Goal: Information Seeking & Learning: Learn about a topic

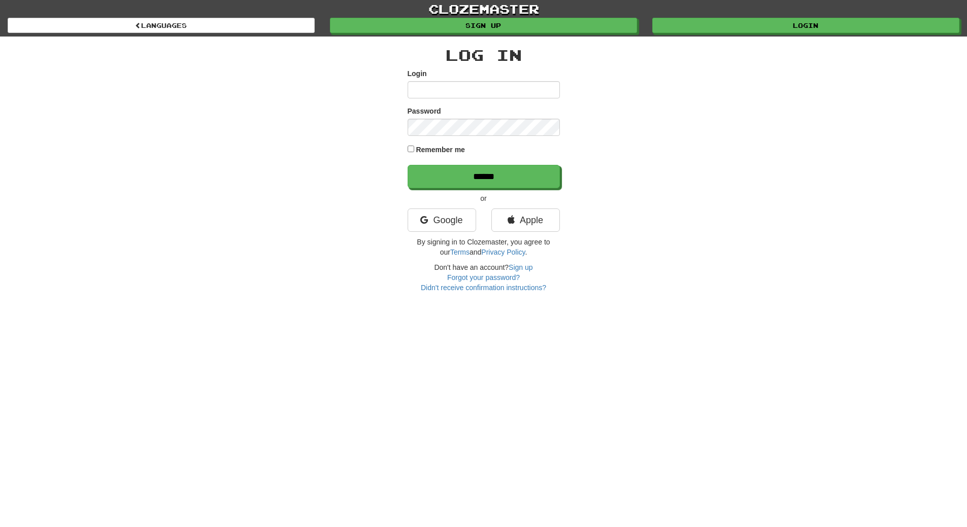
click at [450, 89] on input "Login" at bounding box center [484, 89] width 152 height 17
type input "**********"
click at [408, 165] on input "******" at bounding box center [484, 176] width 152 height 23
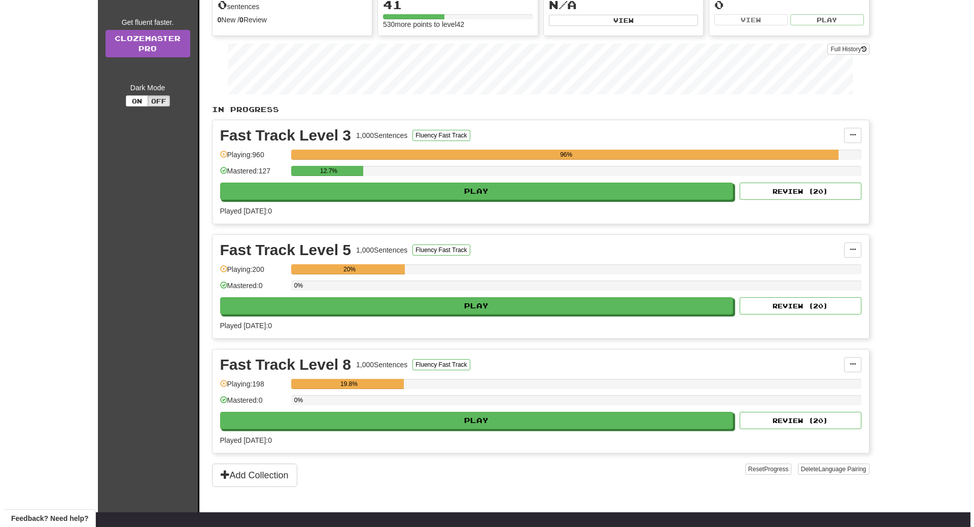
scroll to position [122, 0]
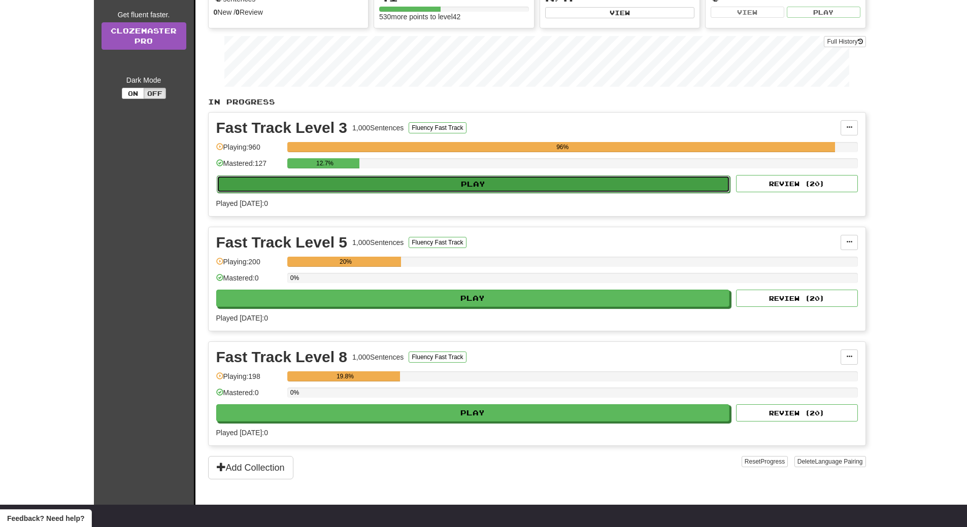
click at [364, 182] on button "Play" at bounding box center [474, 184] width 514 height 17
select select "**"
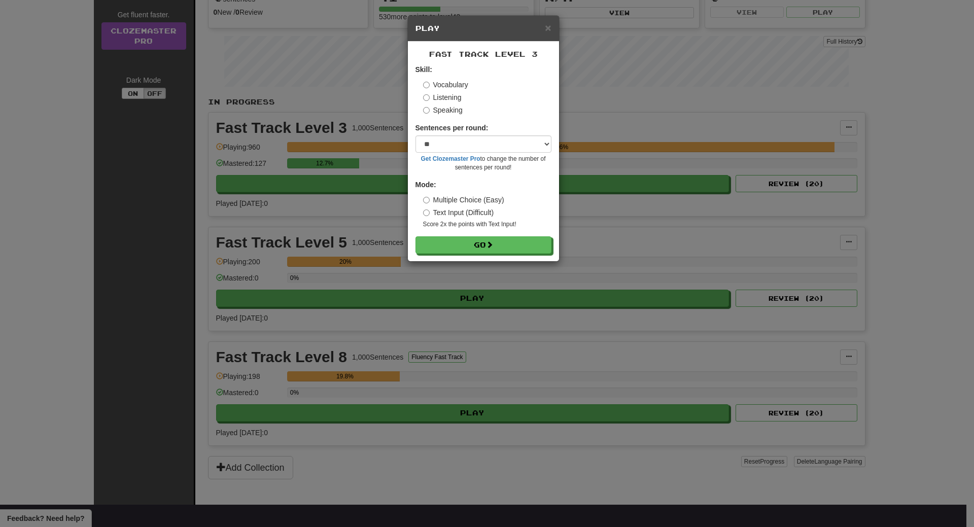
click at [440, 96] on label "Listening" at bounding box center [442, 97] width 39 height 10
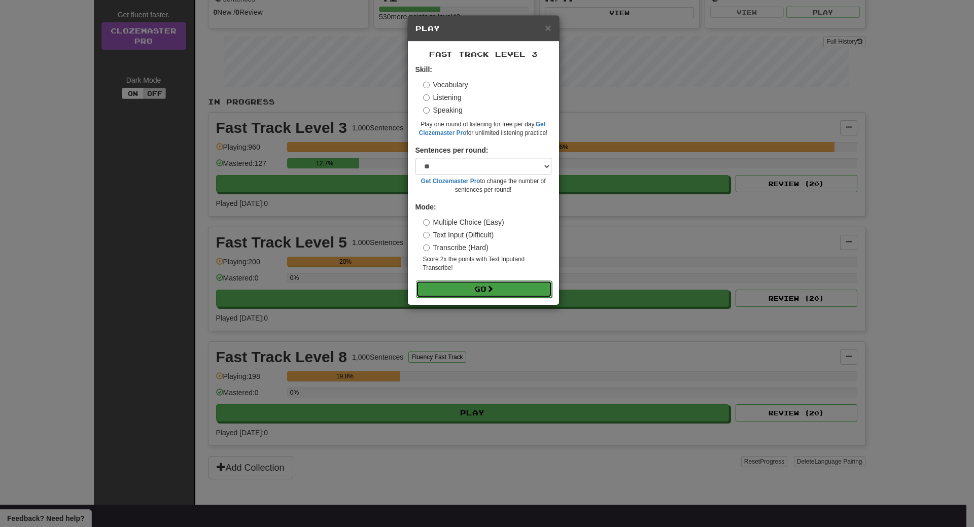
click at [464, 287] on button "Go" at bounding box center [484, 289] width 136 height 17
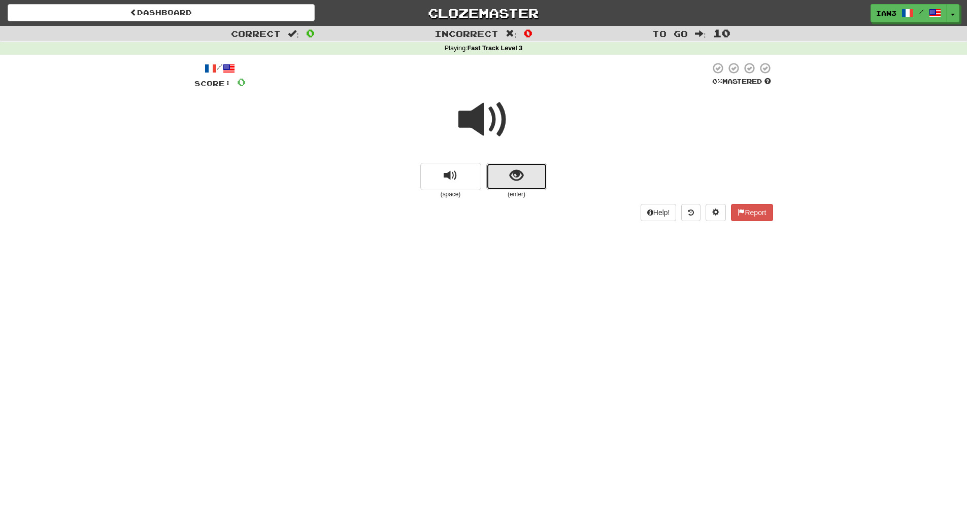
click at [522, 177] on span "show sentence" at bounding box center [517, 176] width 14 height 14
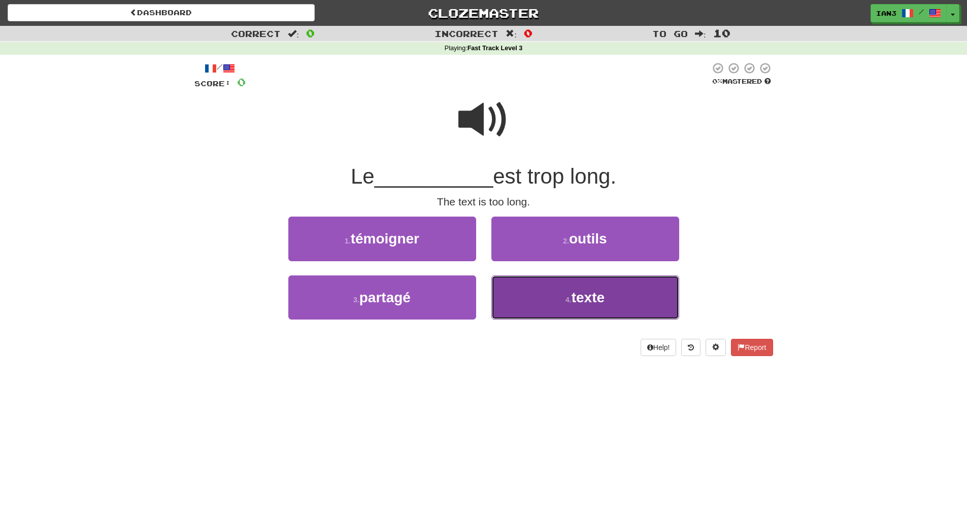
click at [602, 294] on span "texte" at bounding box center [587, 298] width 33 height 16
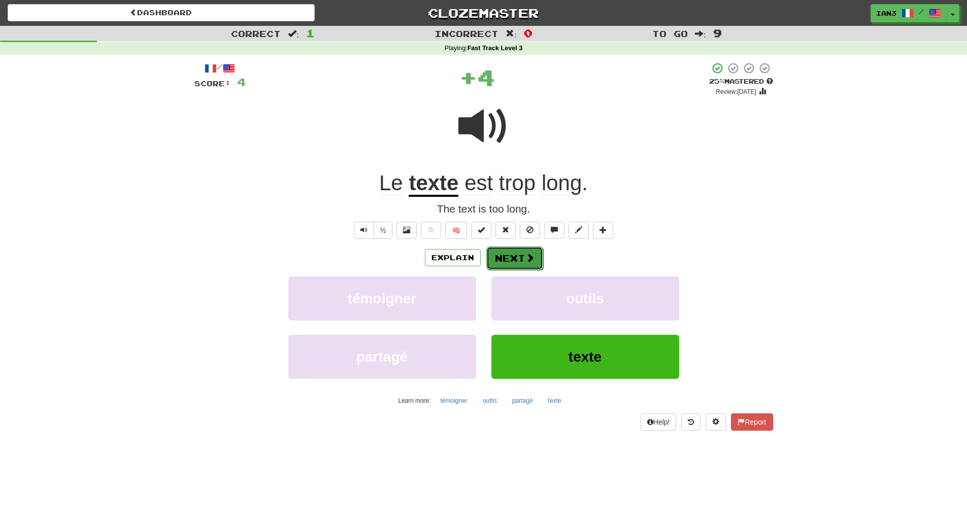
click at [519, 256] on button "Next" at bounding box center [514, 258] width 57 height 23
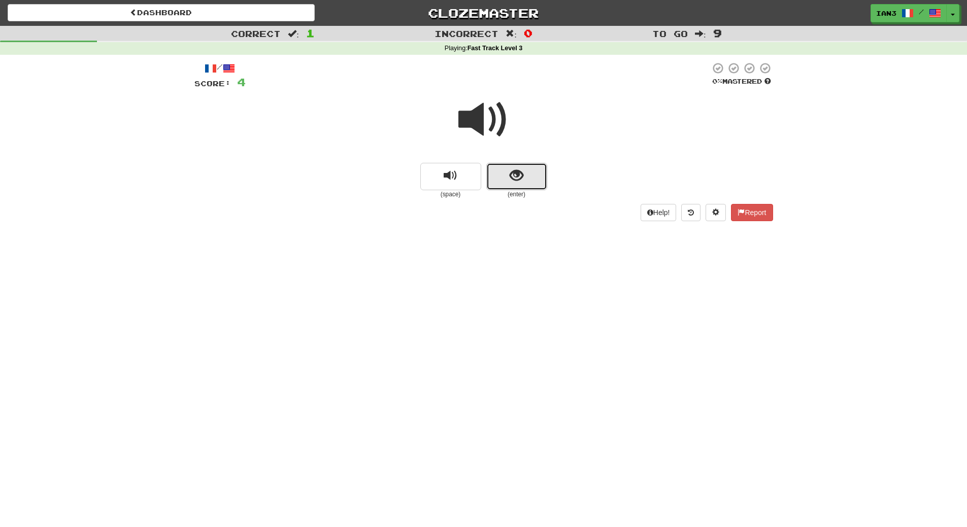
click at [512, 183] on span "show sentence" at bounding box center [517, 176] width 14 height 14
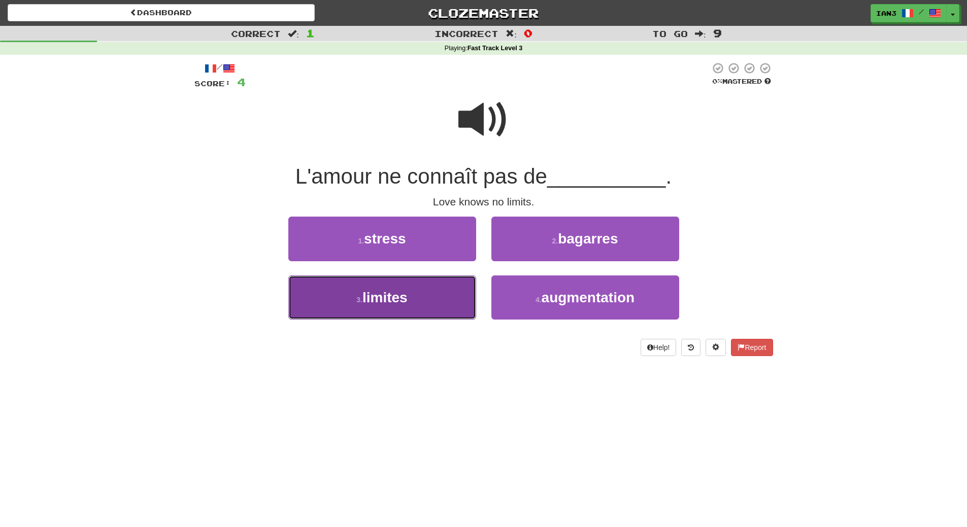
click at [414, 297] on button "3 . limites" at bounding box center [382, 298] width 188 height 44
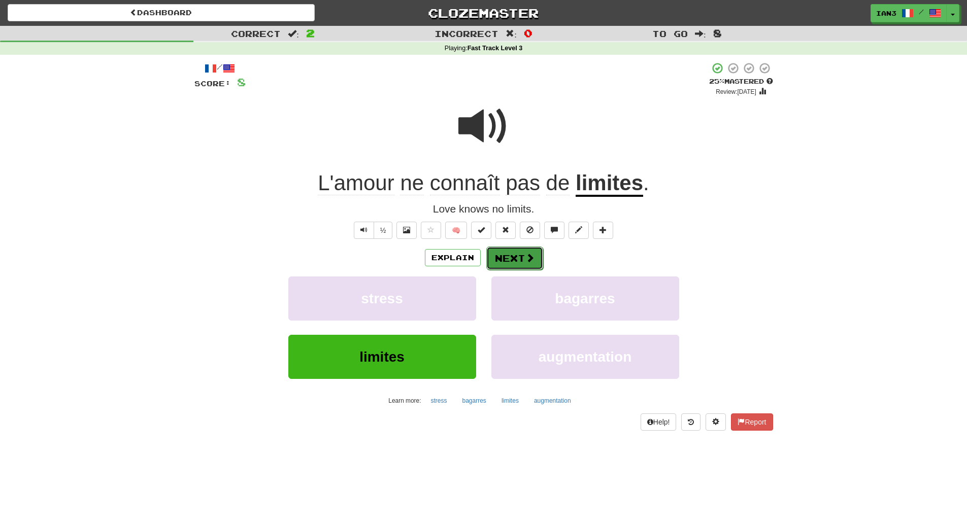
click at [529, 259] on span at bounding box center [529, 257] width 9 height 9
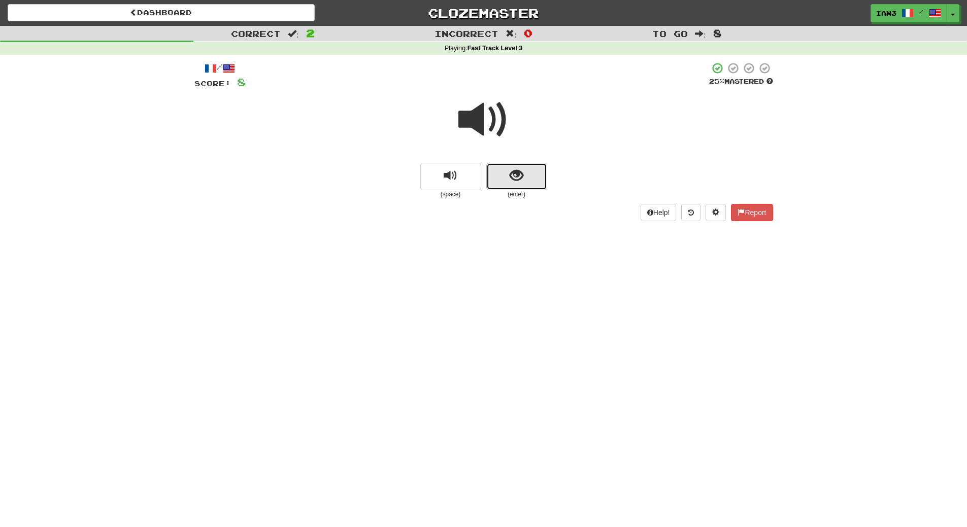
click at [520, 176] on span "show sentence" at bounding box center [517, 176] width 14 height 14
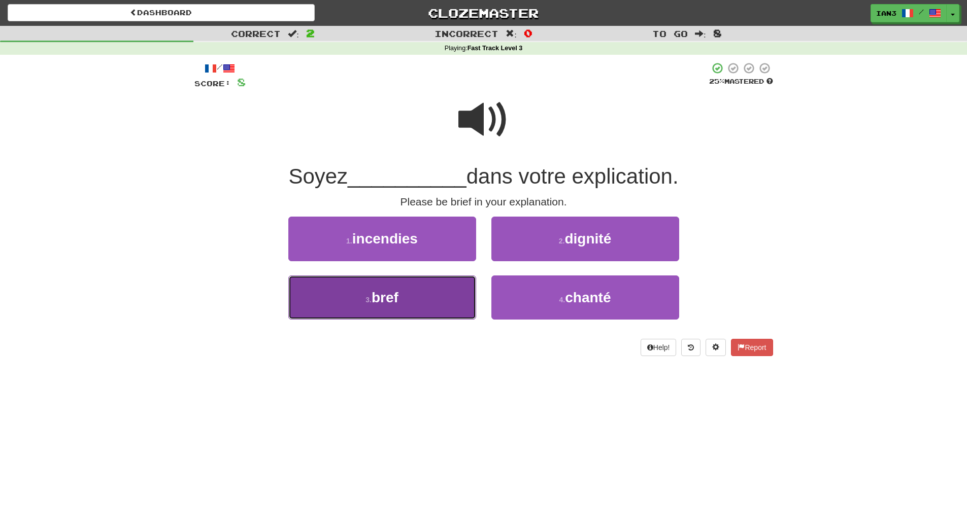
click at [405, 298] on button "3 . bref" at bounding box center [382, 298] width 188 height 44
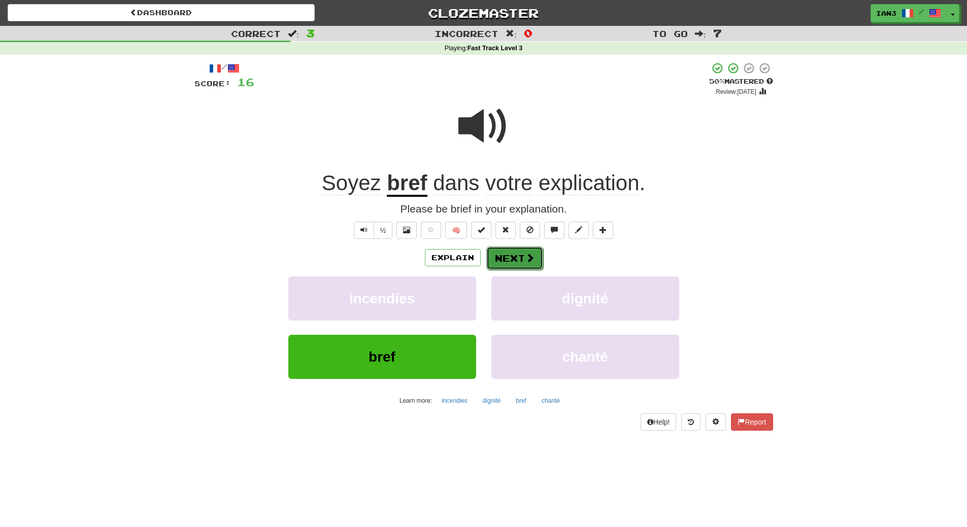
click at [510, 259] on button "Next" at bounding box center [514, 258] width 57 height 23
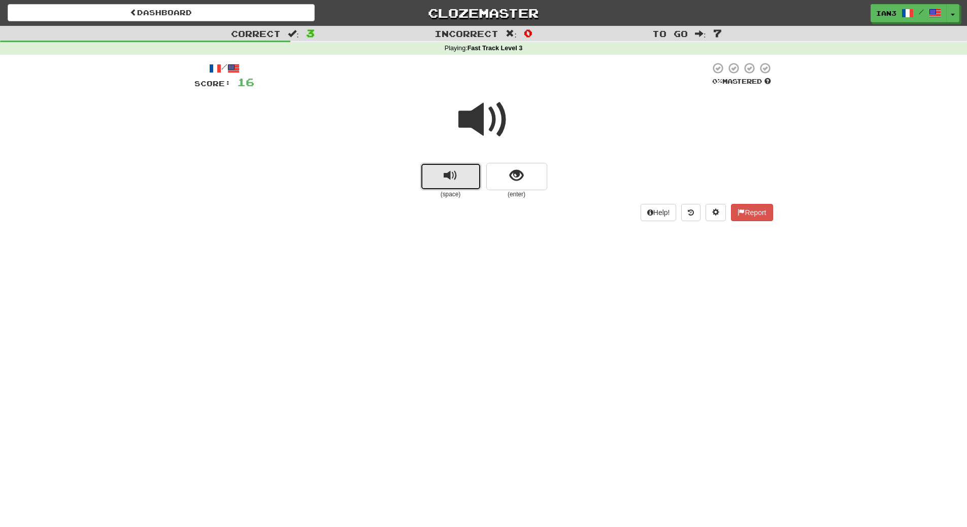
click at [447, 170] on span "replay audio" at bounding box center [451, 176] width 14 height 14
click at [436, 172] on button "replay audio" at bounding box center [450, 176] width 61 height 27
click at [540, 175] on button "show sentence" at bounding box center [516, 176] width 61 height 27
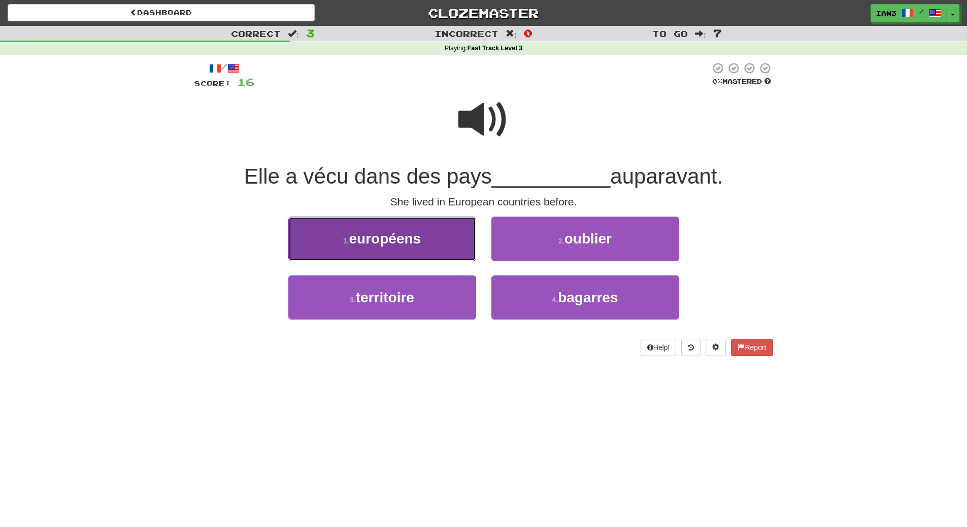
click at [414, 238] on span "européens" at bounding box center [385, 239] width 72 height 16
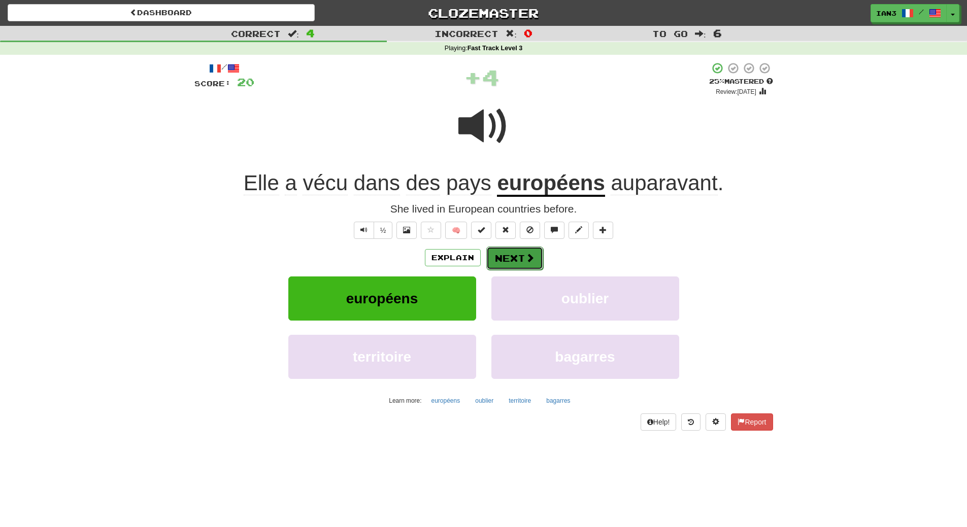
click at [514, 255] on button "Next" at bounding box center [514, 258] width 57 height 23
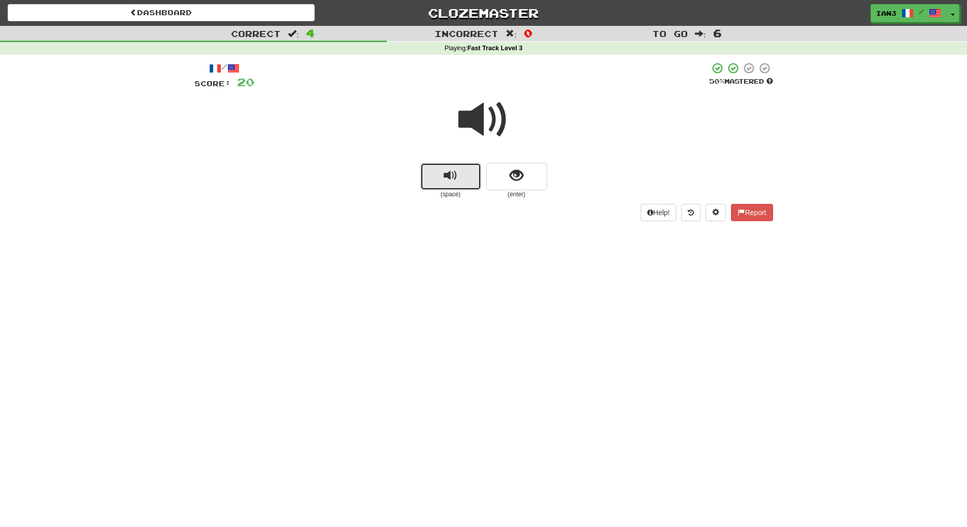
click at [440, 174] on button "replay audio" at bounding box center [450, 176] width 61 height 27
click at [530, 179] on button "show sentence" at bounding box center [516, 176] width 61 height 27
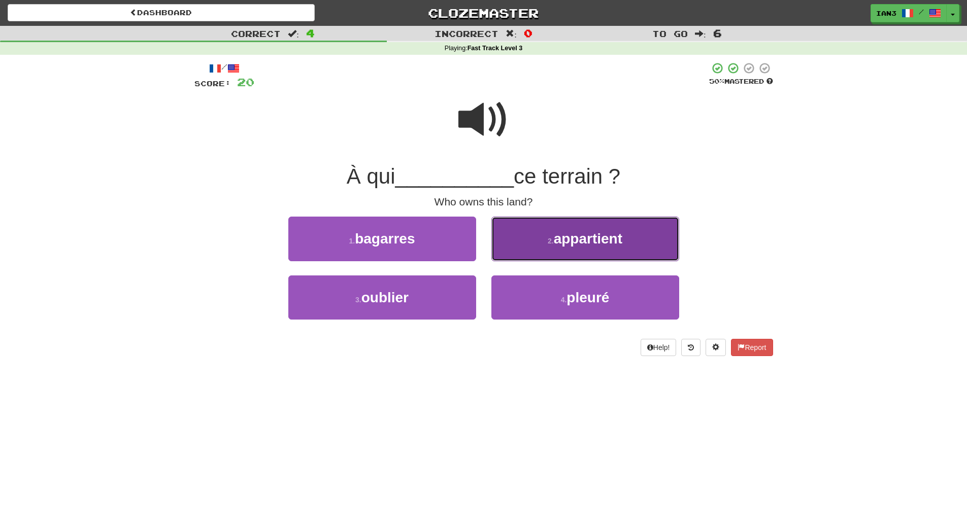
click at [616, 237] on span "appartient" at bounding box center [588, 239] width 69 height 16
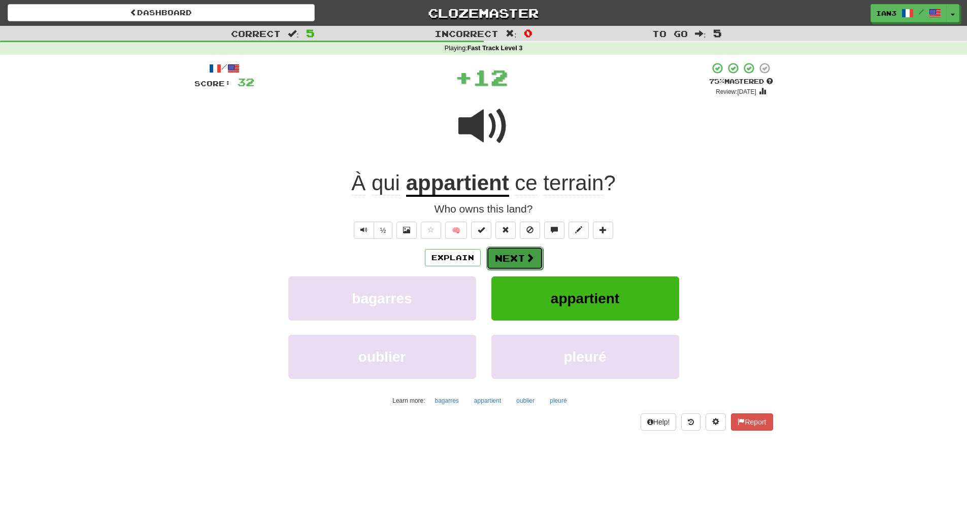
click at [513, 257] on button "Next" at bounding box center [514, 258] width 57 height 23
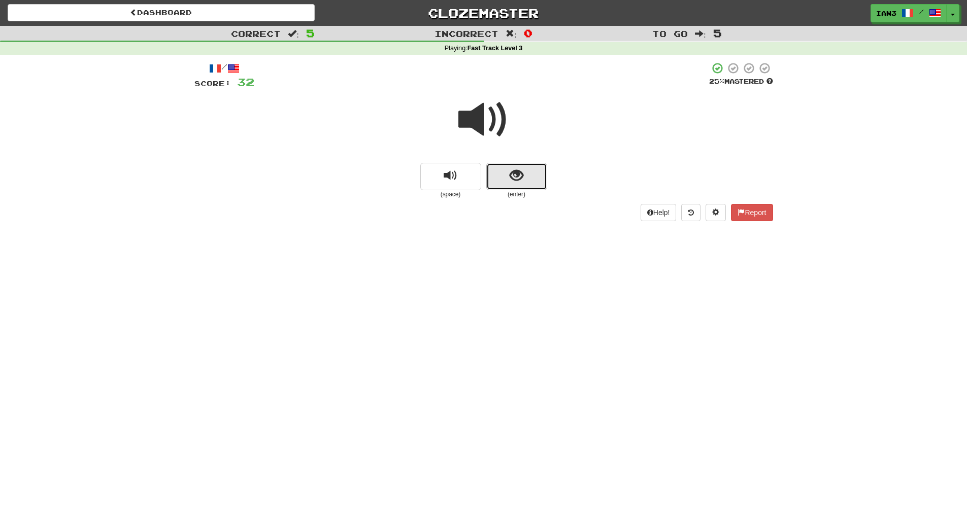
click at [520, 175] on span "show sentence" at bounding box center [517, 176] width 14 height 14
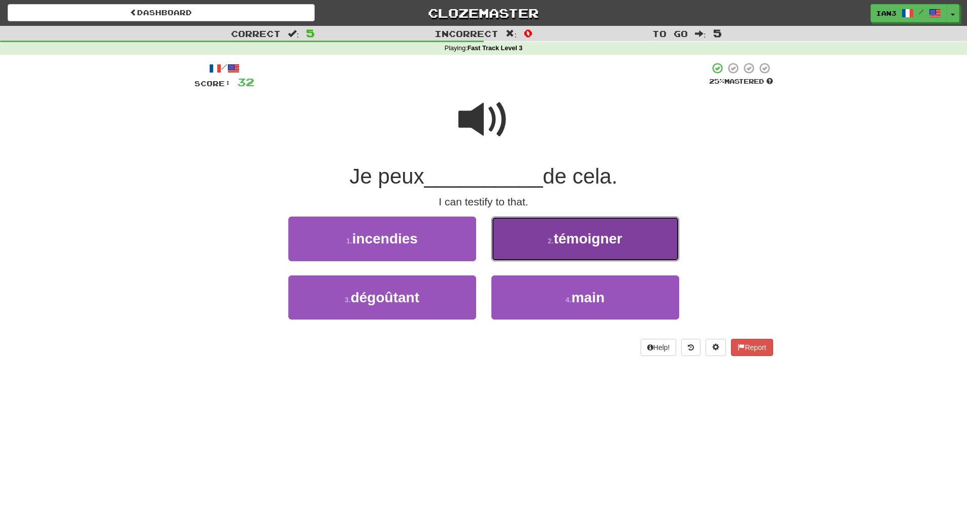
click at [583, 245] on span "témoigner" at bounding box center [588, 239] width 69 height 16
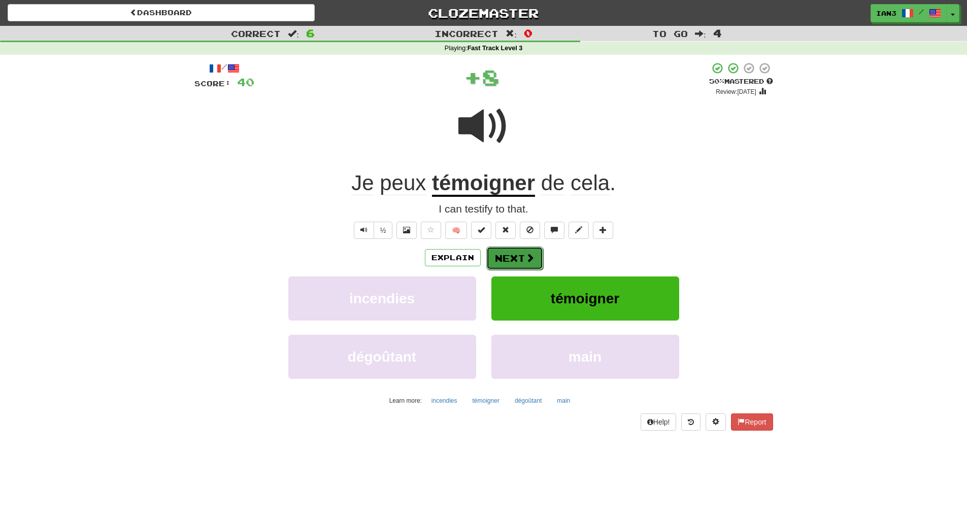
click at [506, 259] on button "Next" at bounding box center [514, 258] width 57 height 23
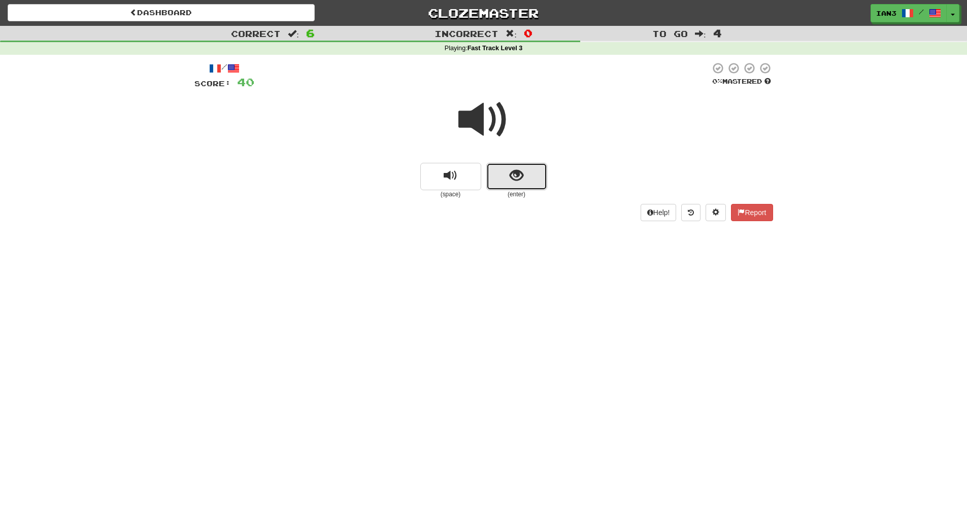
click at [514, 174] on span "show sentence" at bounding box center [517, 176] width 14 height 14
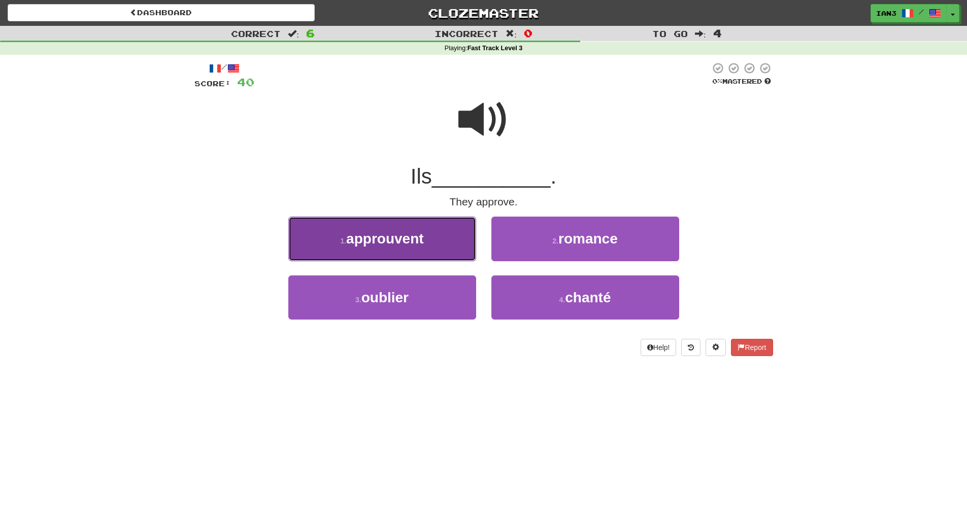
click at [387, 247] on button "1 . approuvent" at bounding box center [382, 239] width 188 height 44
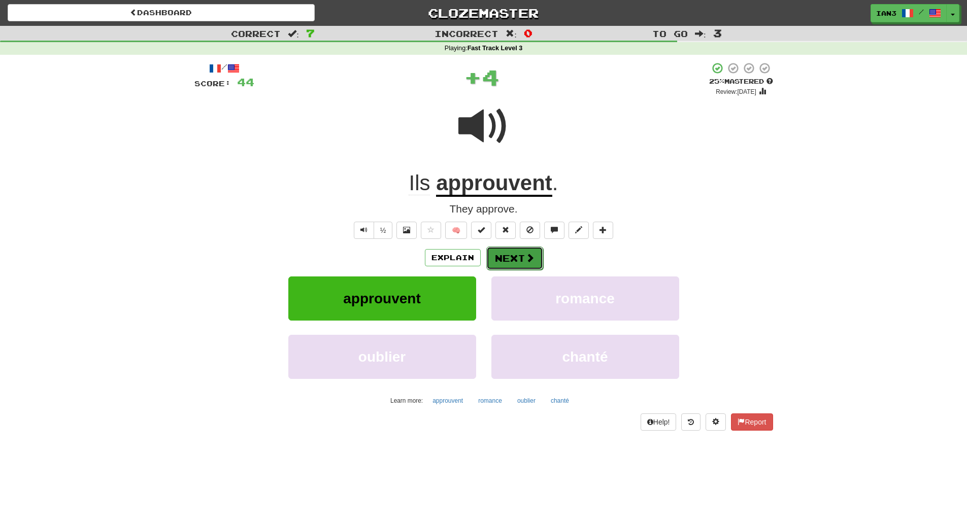
click at [513, 255] on button "Next" at bounding box center [514, 258] width 57 height 23
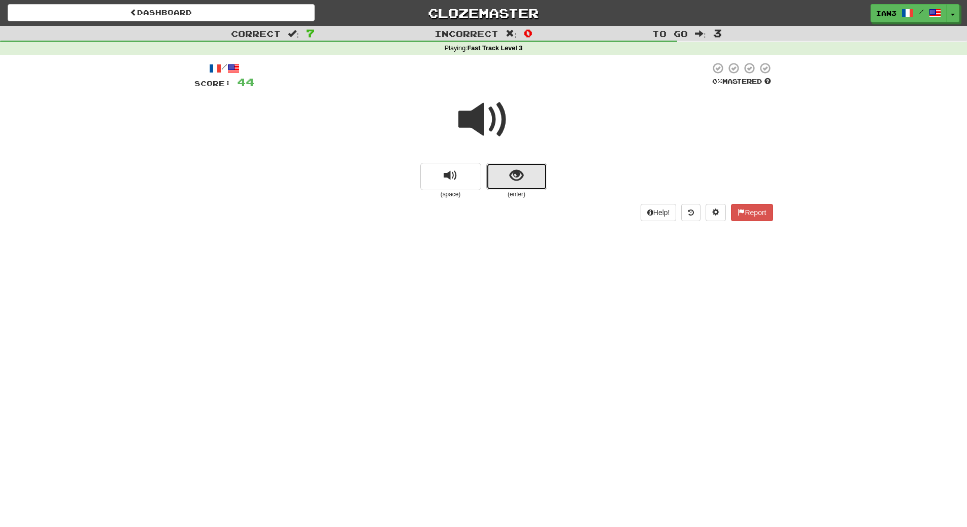
click at [512, 175] on span "show sentence" at bounding box center [517, 176] width 14 height 14
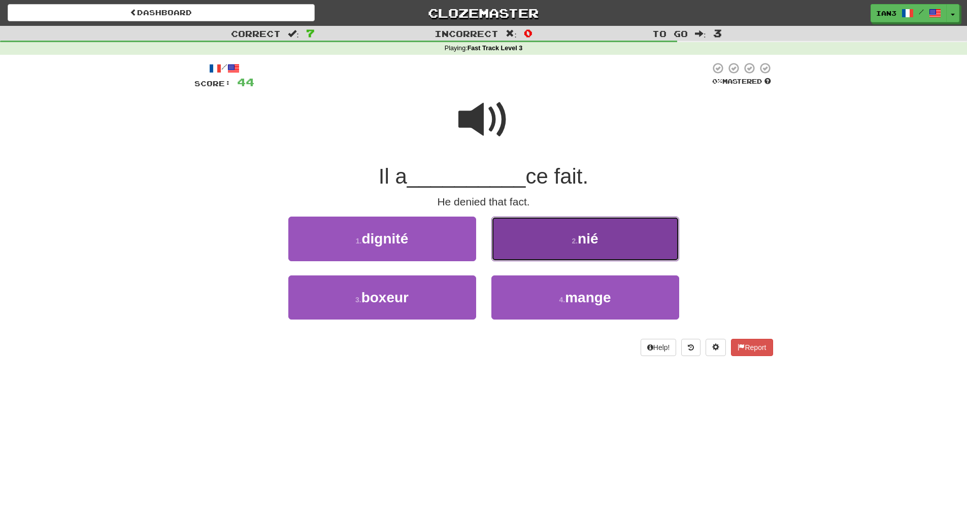
click at [615, 234] on button "2 . nié" at bounding box center [585, 239] width 188 height 44
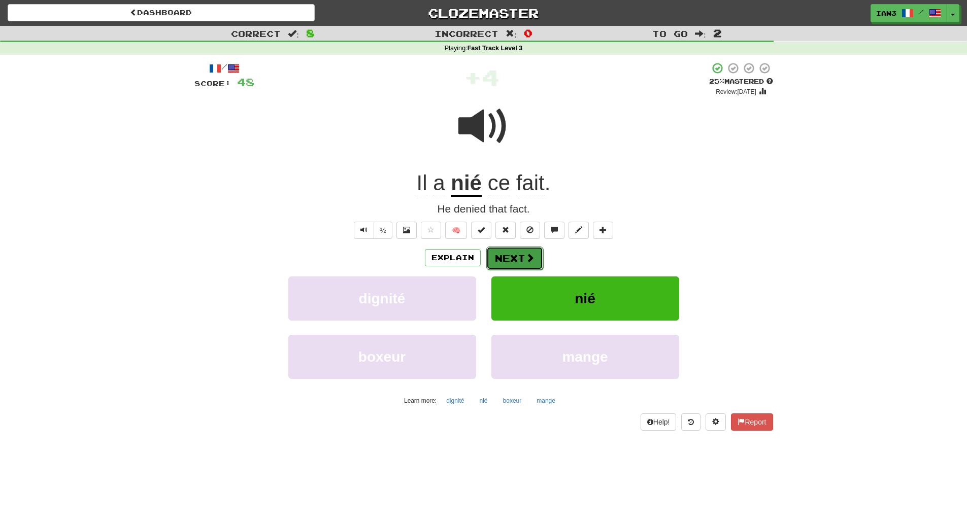
click at [506, 257] on button "Next" at bounding box center [514, 258] width 57 height 23
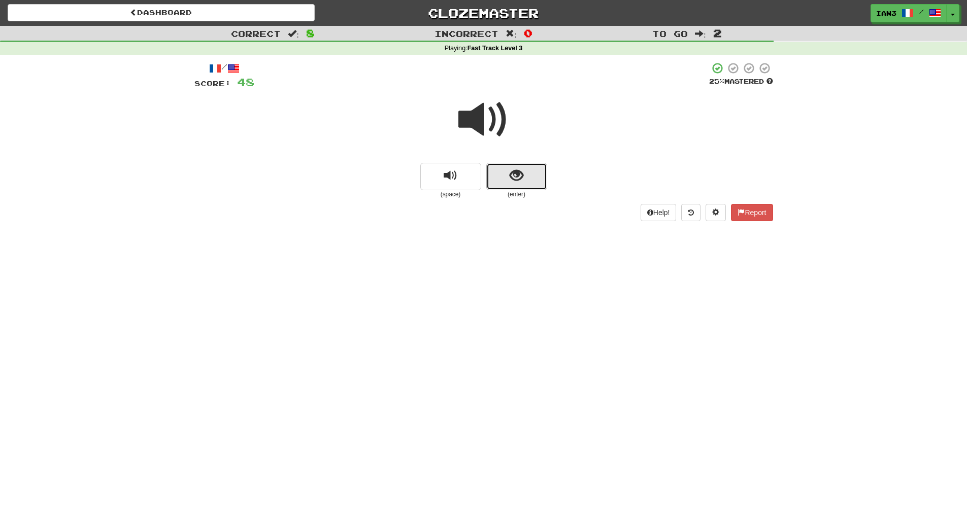
click at [524, 174] on button "show sentence" at bounding box center [516, 176] width 61 height 27
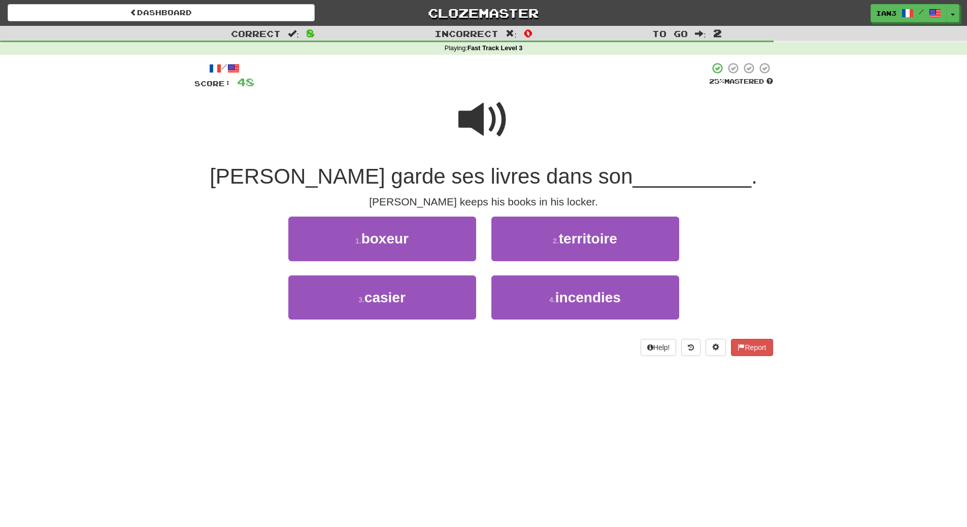
click at [490, 117] on span at bounding box center [483, 119] width 51 height 51
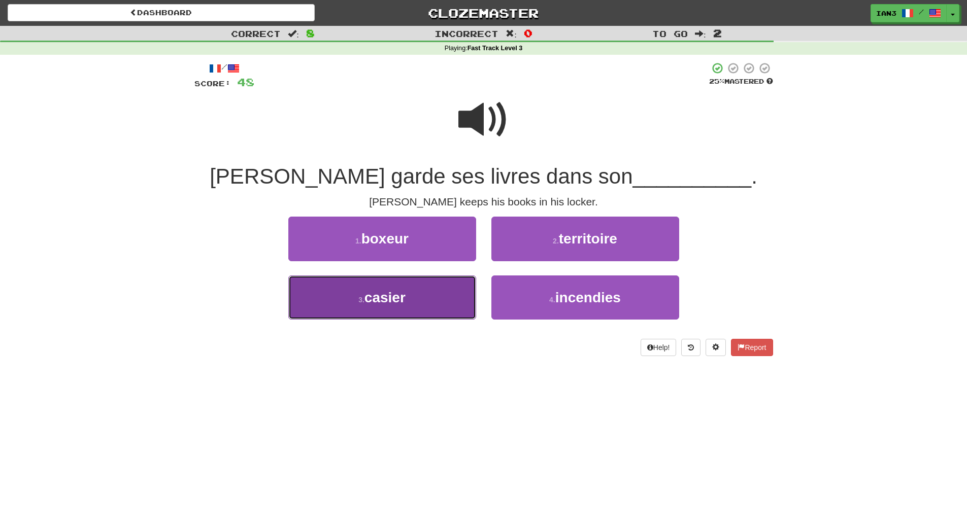
click at [387, 309] on button "3 . casier" at bounding box center [382, 298] width 188 height 44
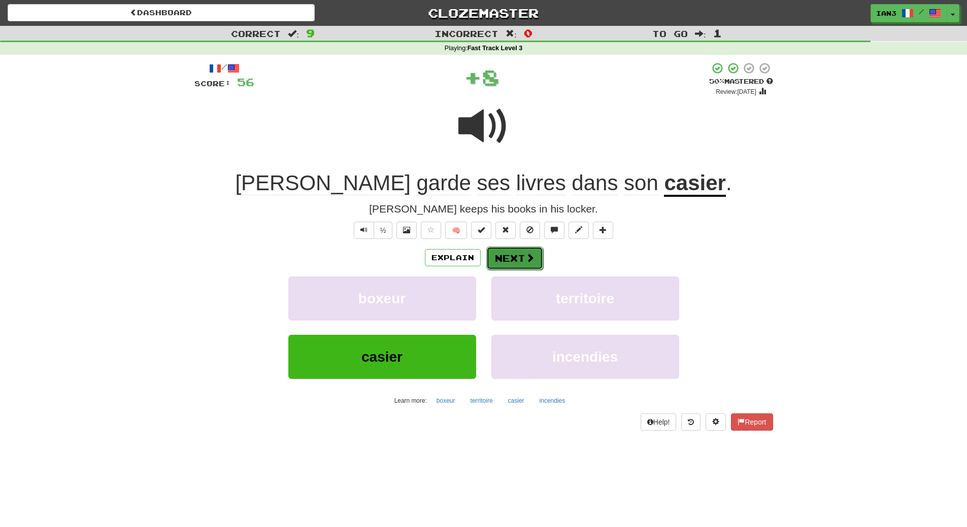
click at [521, 253] on button "Next" at bounding box center [514, 258] width 57 height 23
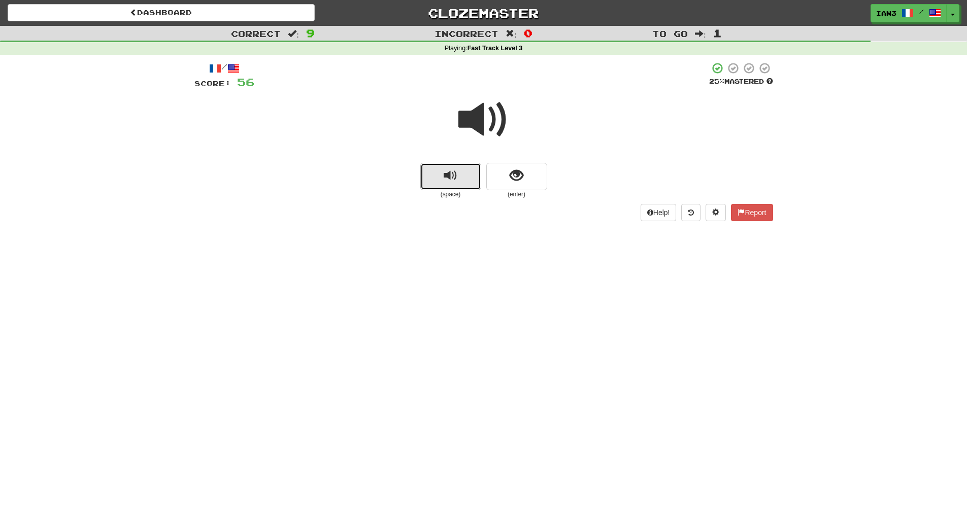
click at [461, 170] on button "replay audio" at bounding box center [450, 176] width 61 height 27
click at [520, 180] on span "show sentence" at bounding box center [517, 176] width 14 height 14
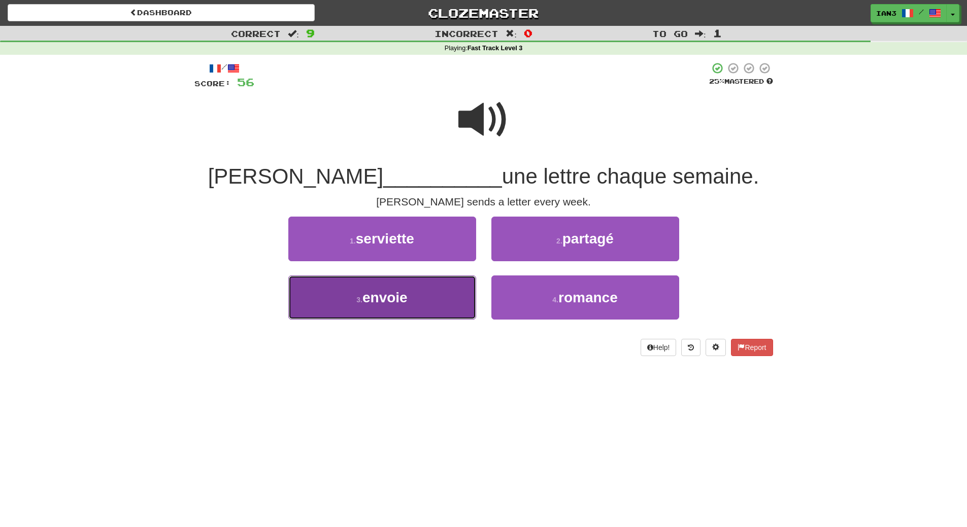
click at [400, 294] on span "envoie" at bounding box center [384, 298] width 45 height 16
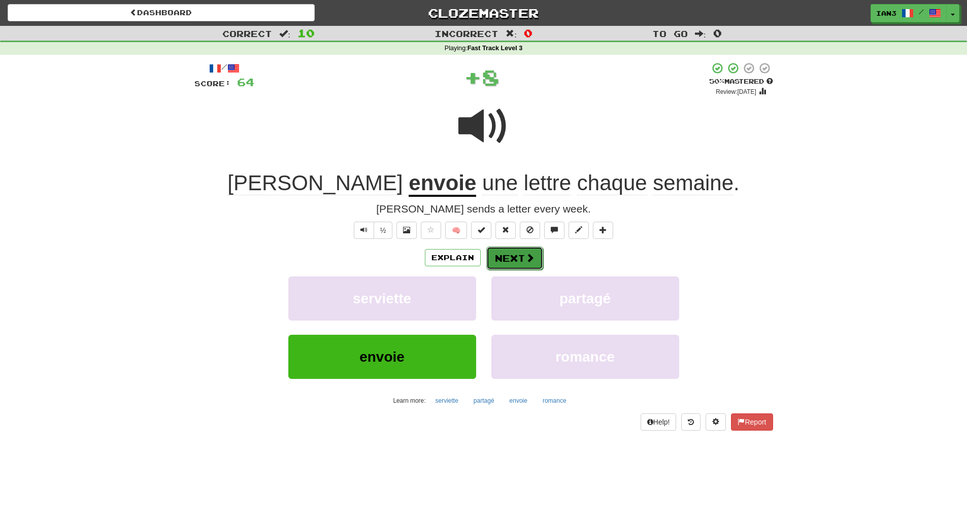
click at [511, 254] on button "Next" at bounding box center [514, 258] width 57 height 23
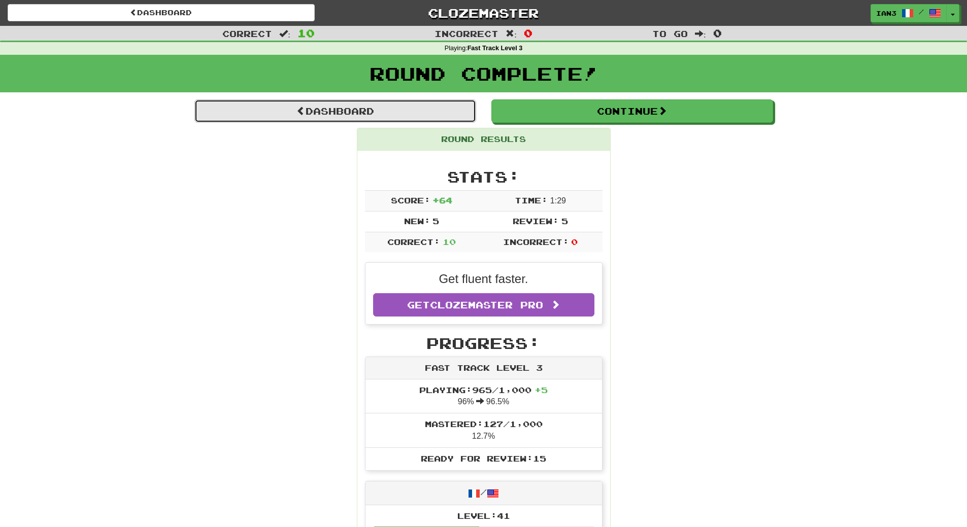
click at [344, 109] on link "Dashboard" at bounding box center [335, 110] width 282 height 23
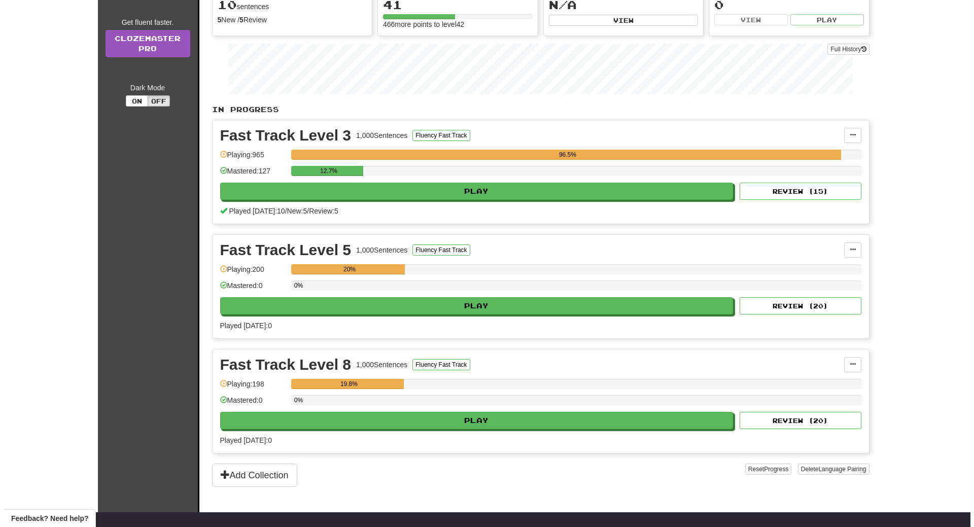
scroll to position [122, 0]
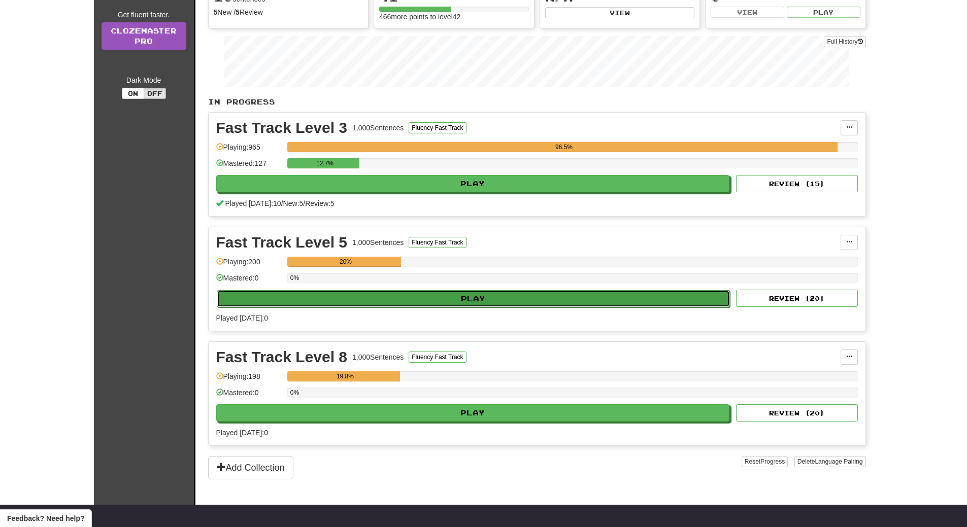
click at [397, 300] on button "Play" at bounding box center [474, 298] width 514 height 17
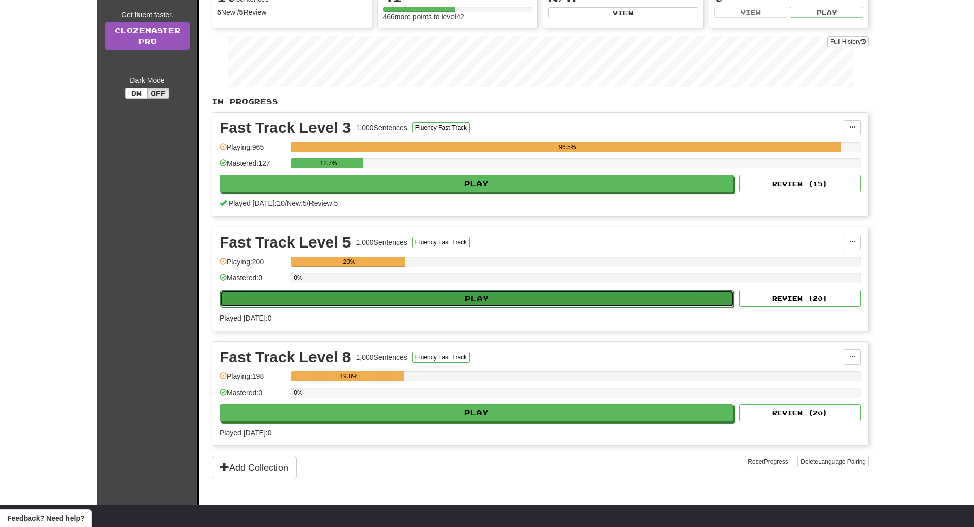
select select "**"
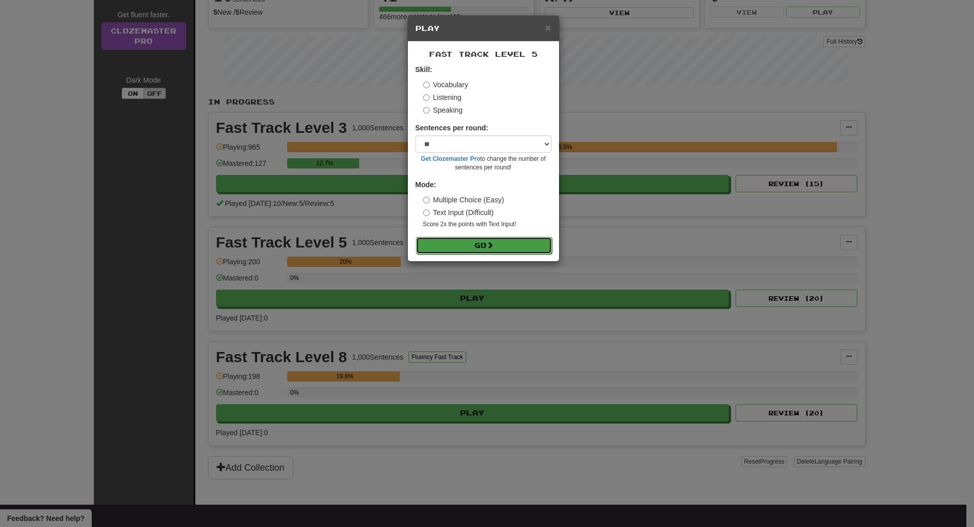
click at [464, 243] on button "Go" at bounding box center [484, 245] width 136 height 17
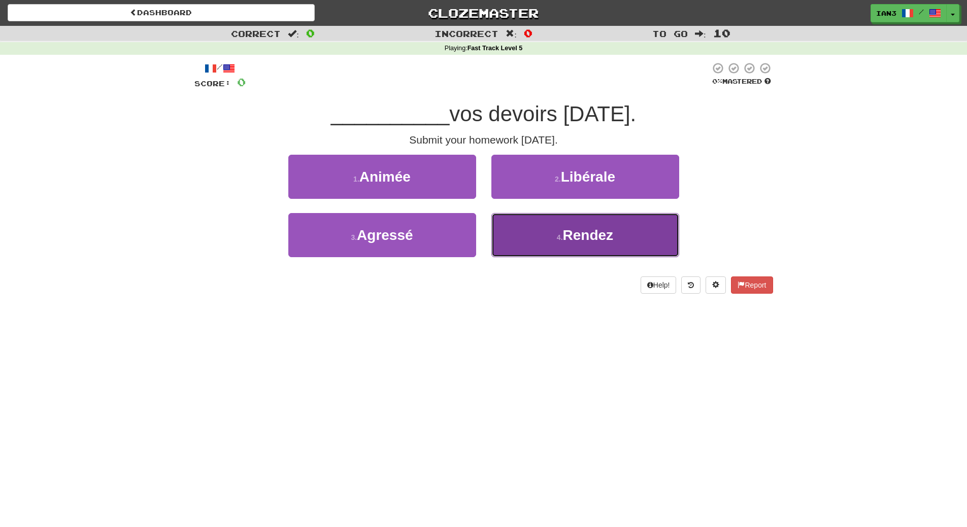
click at [602, 237] on span "Rendez" at bounding box center [588, 235] width 51 height 16
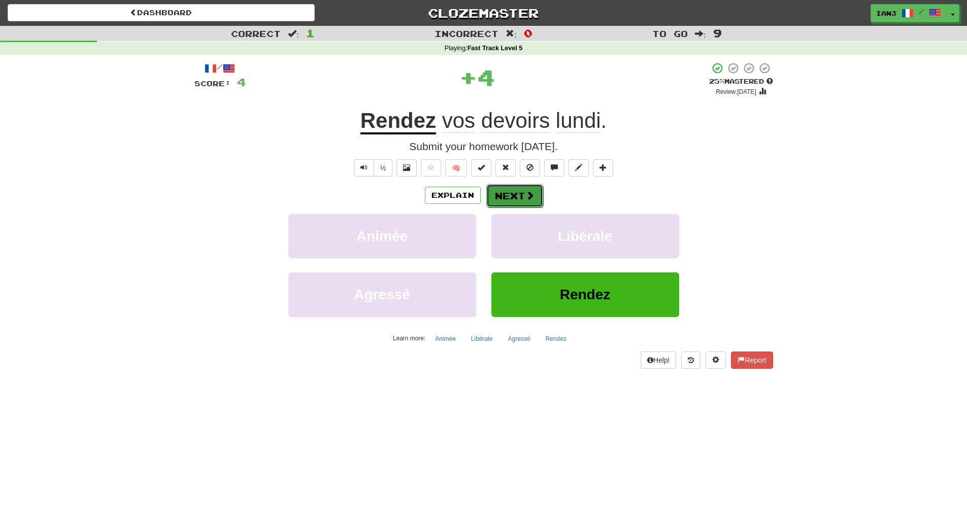
click at [518, 195] on button "Next" at bounding box center [514, 195] width 57 height 23
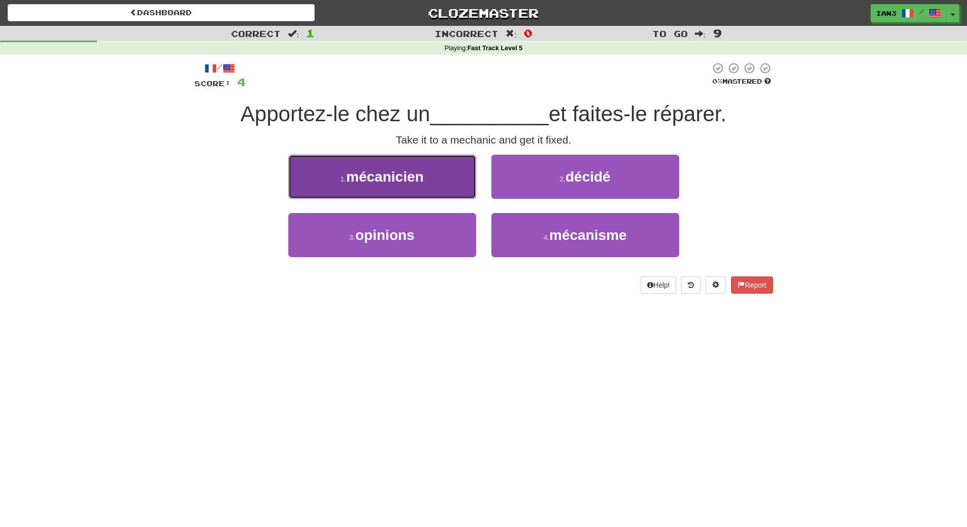
click at [396, 181] on span "mécanicien" at bounding box center [385, 177] width 78 height 16
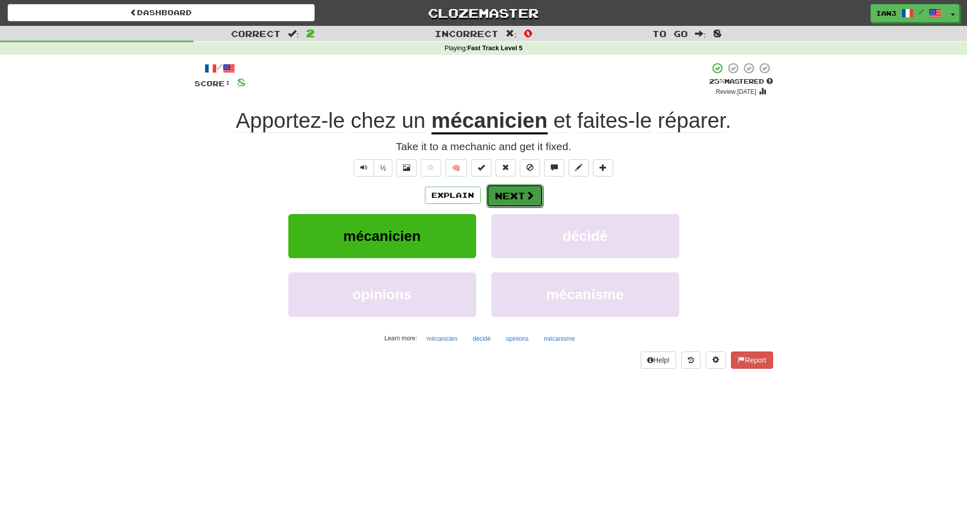
click at [512, 193] on button "Next" at bounding box center [514, 195] width 57 height 23
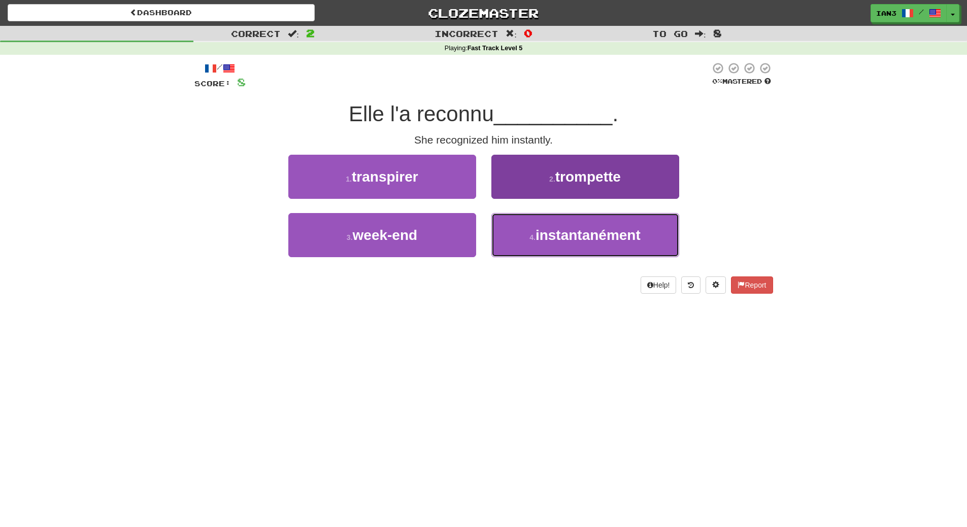
click at [564, 236] on span "instantanément" at bounding box center [587, 235] width 105 height 16
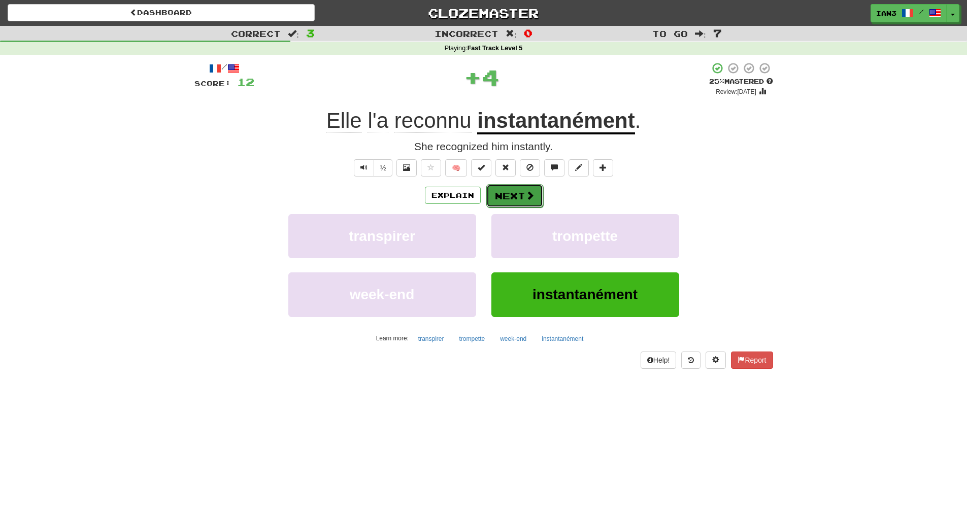
click at [507, 195] on button "Next" at bounding box center [514, 195] width 57 height 23
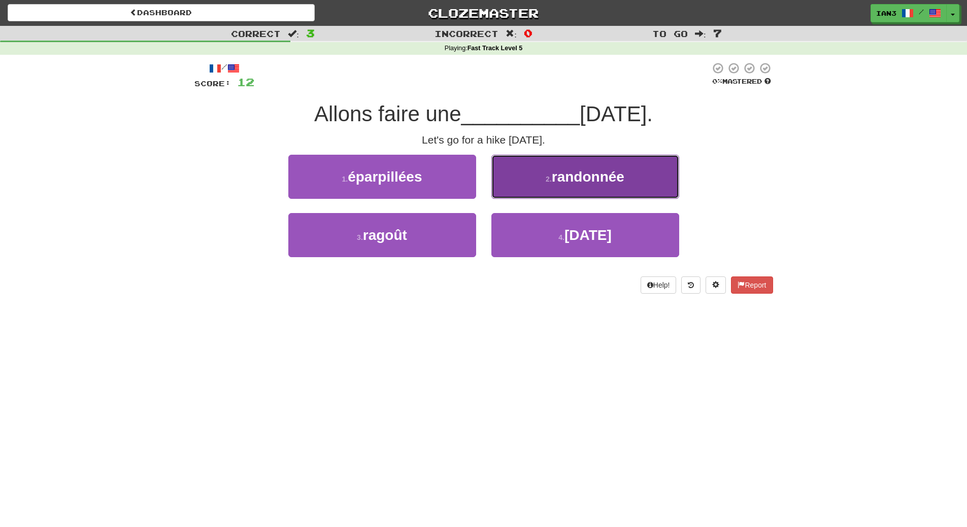
click at [575, 184] on span "randonnée" at bounding box center [588, 177] width 73 height 16
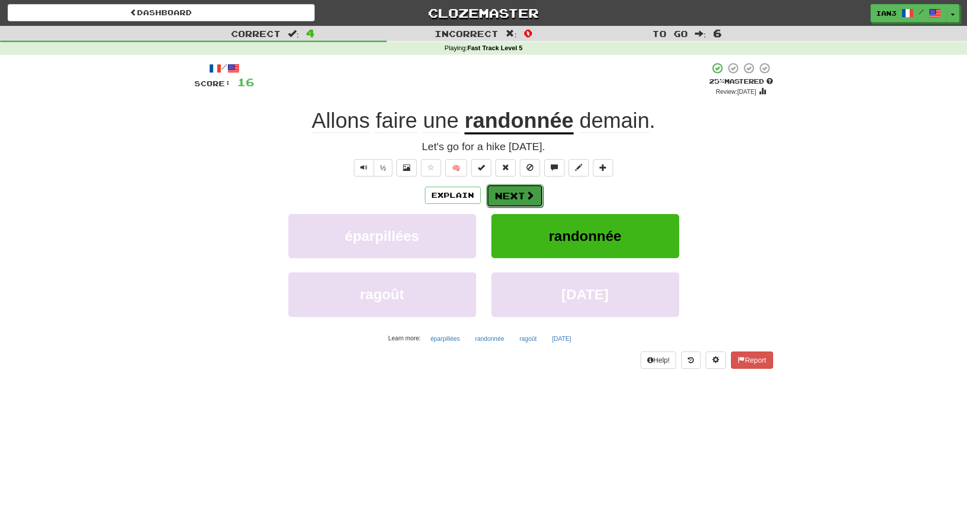
click at [517, 197] on button "Next" at bounding box center [514, 195] width 57 height 23
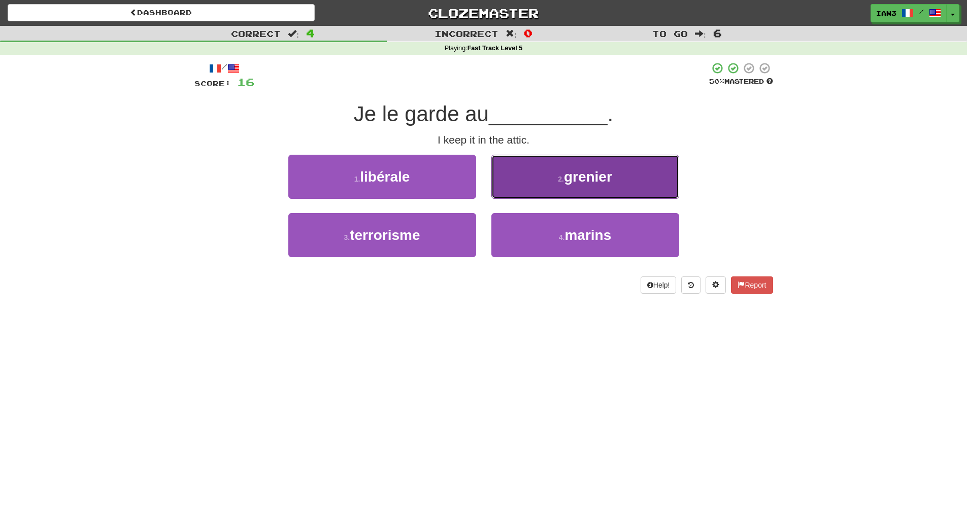
click at [547, 185] on button "2 . grenier" at bounding box center [585, 177] width 188 height 44
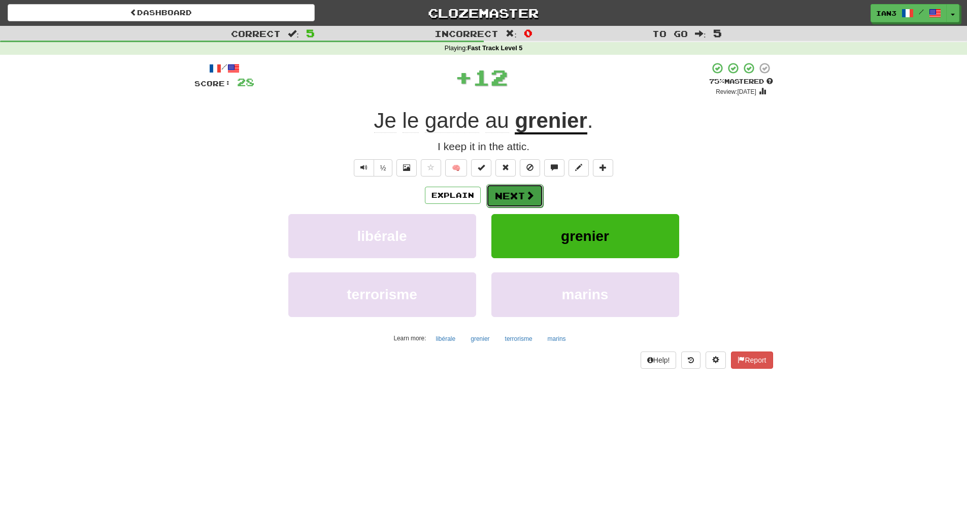
click at [514, 193] on button "Next" at bounding box center [514, 195] width 57 height 23
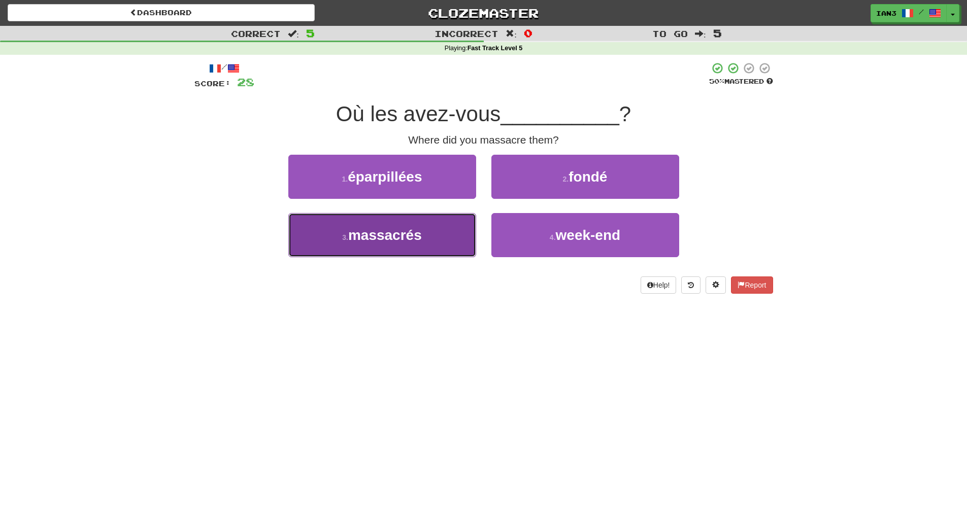
click at [397, 241] on span "massacrés" at bounding box center [385, 235] width 74 height 16
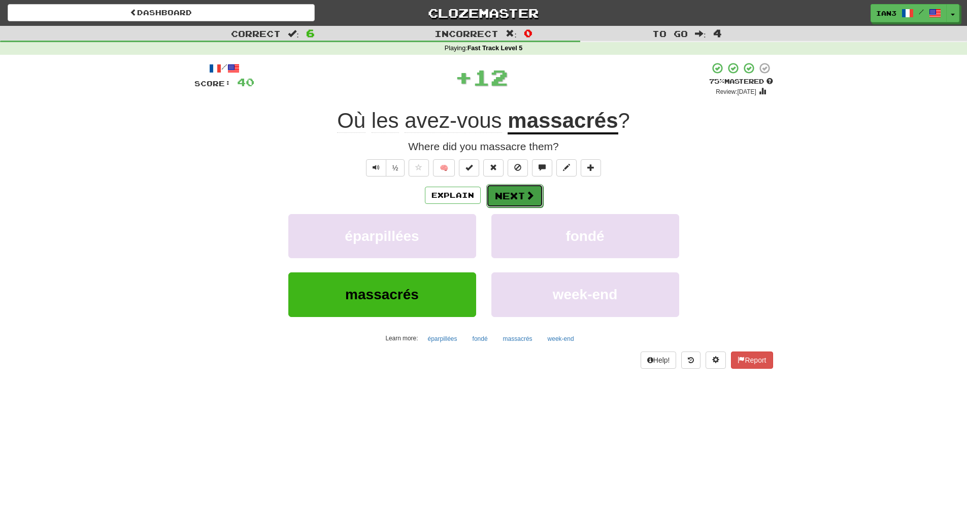
click at [514, 198] on button "Next" at bounding box center [514, 195] width 57 height 23
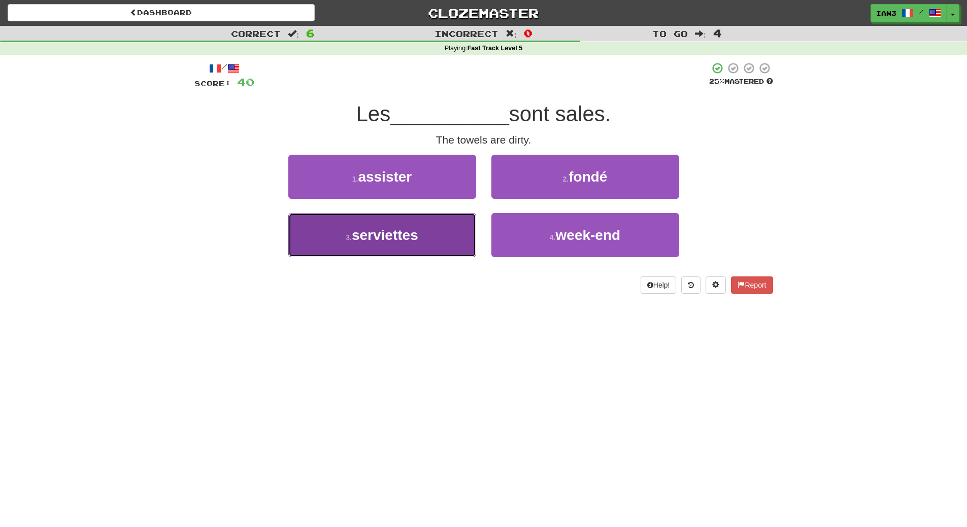
click at [397, 240] on span "serviettes" at bounding box center [385, 235] width 66 height 16
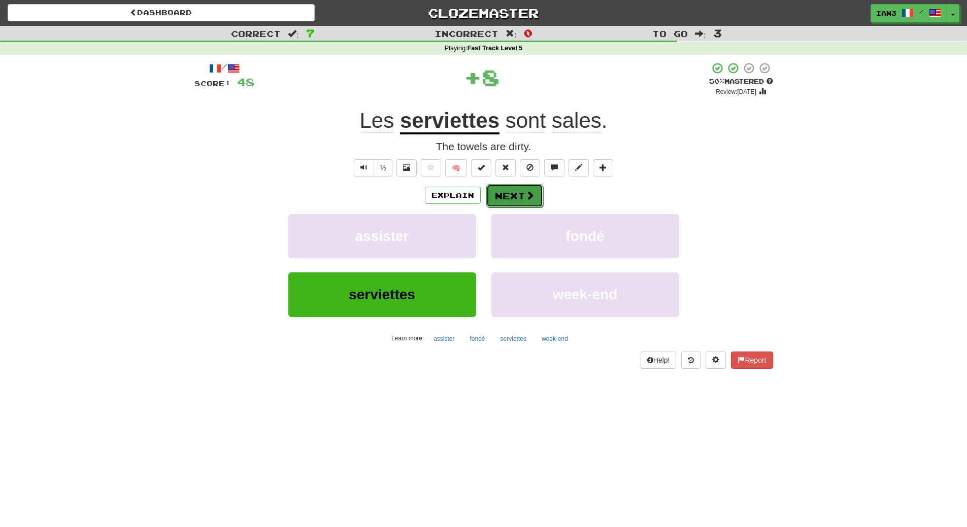
click at [515, 195] on button "Next" at bounding box center [514, 195] width 57 height 23
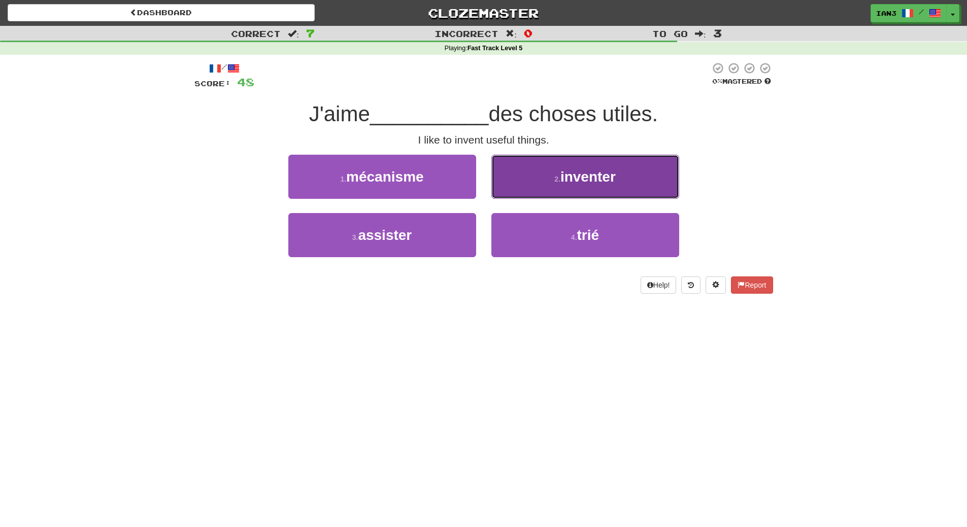
click at [582, 189] on button "2 . inventer" at bounding box center [585, 177] width 188 height 44
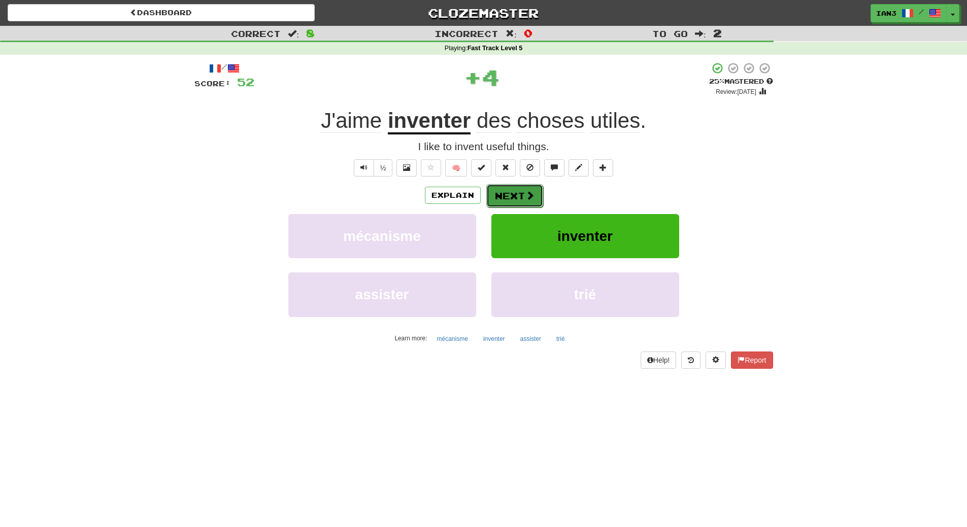
click at [512, 195] on button "Next" at bounding box center [514, 195] width 57 height 23
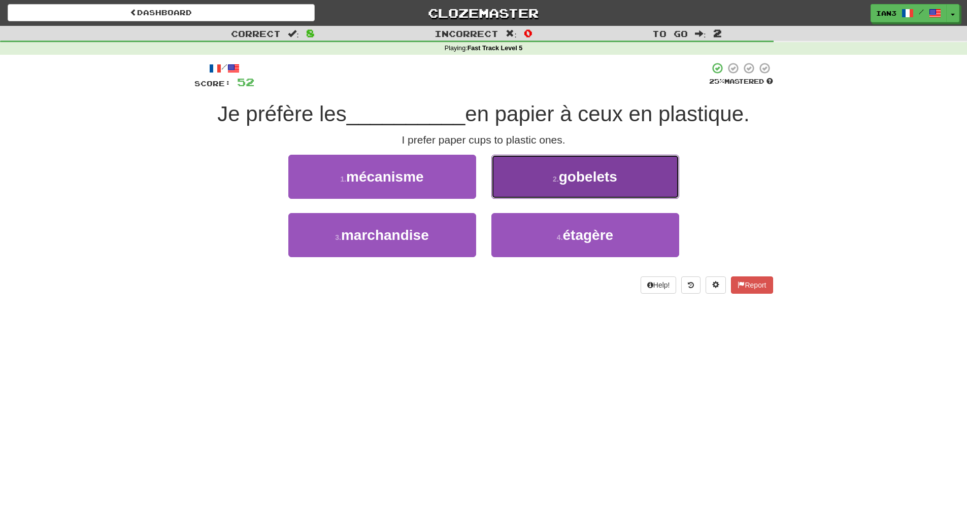
click at [571, 183] on span "gobelets" at bounding box center [588, 177] width 58 height 16
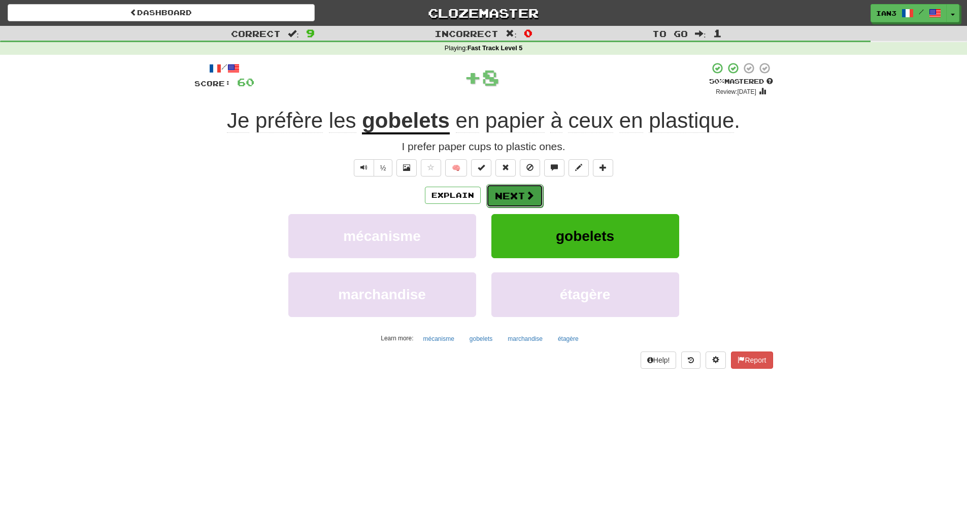
click at [507, 195] on button "Next" at bounding box center [514, 195] width 57 height 23
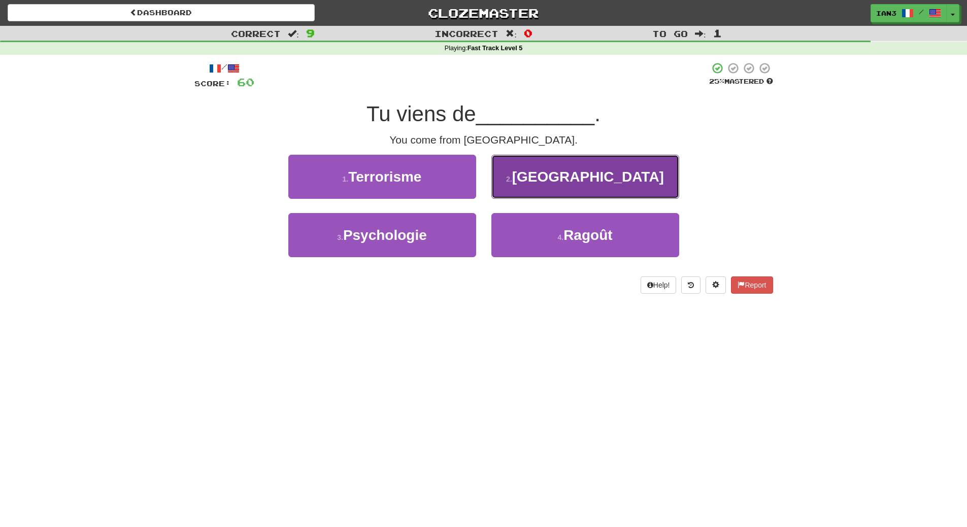
click at [576, 189] on button "2 . Suède" at bounding box center [585, 177] width 188 height 44
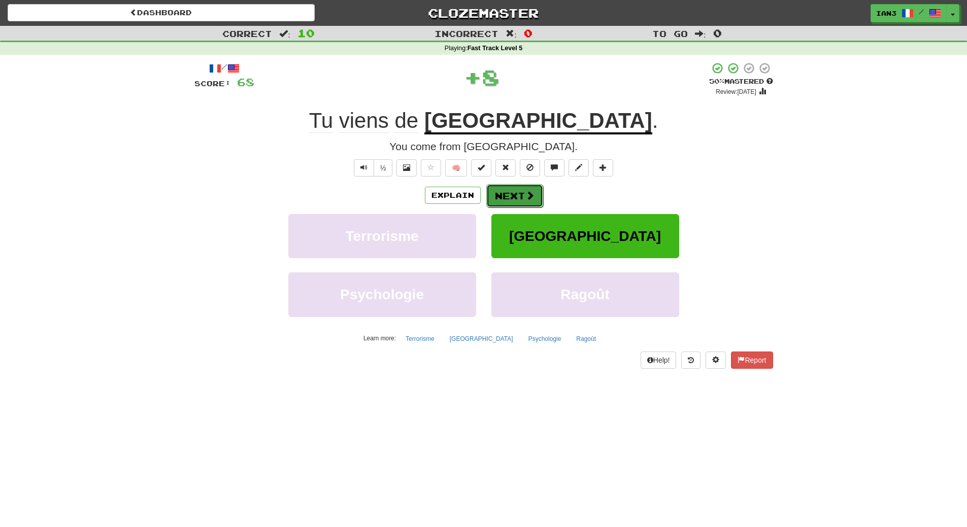
click at [509, 198] on button "Next" at bounding box center [514, 195] width 57 height 23
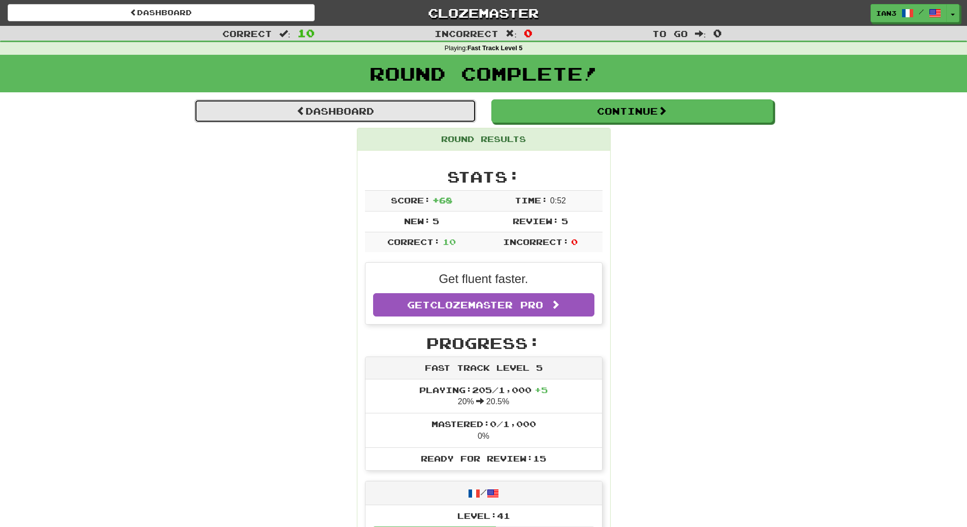
click at [331, 111] on link "Dashboard" at bounding box center [335, 110] width 282 height 23
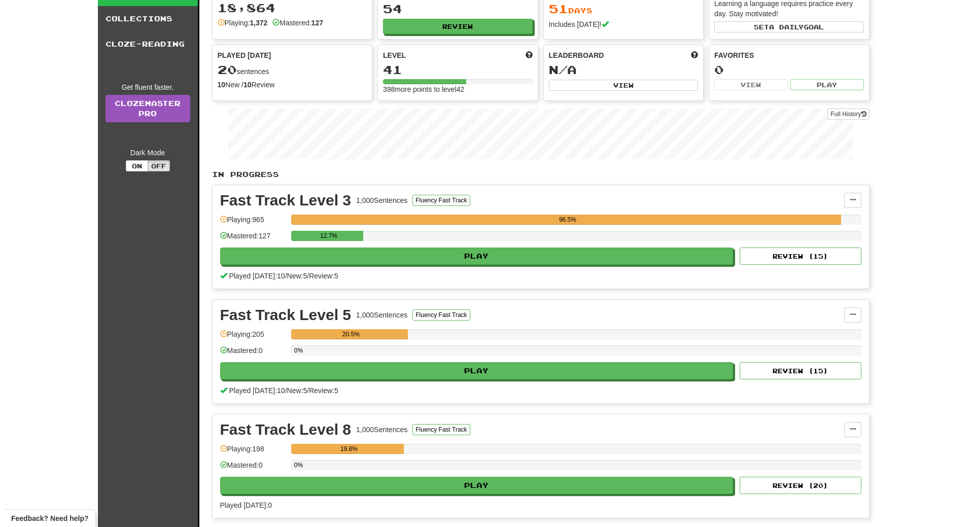
scroll to position [183, 0]
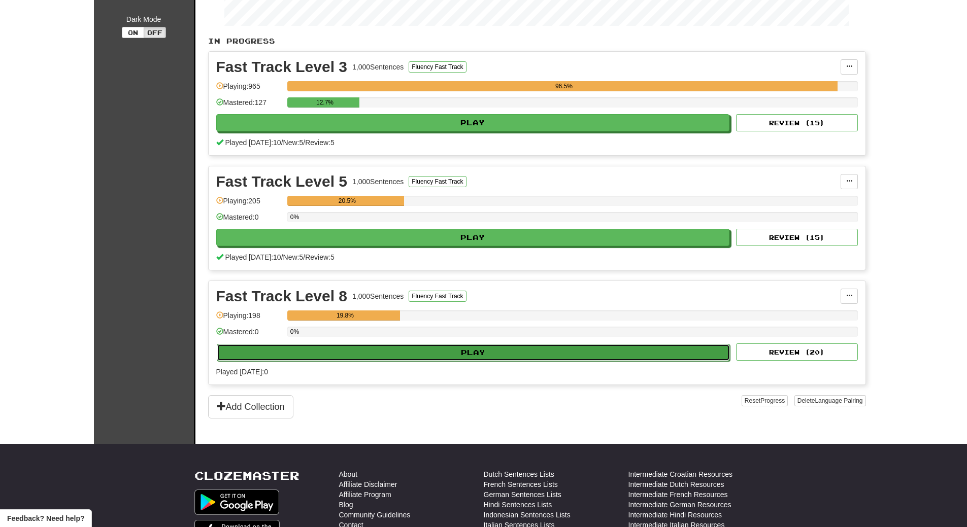
click at [438, 352] on button "Play" at bounding box center [474, 352] width 514 height 17
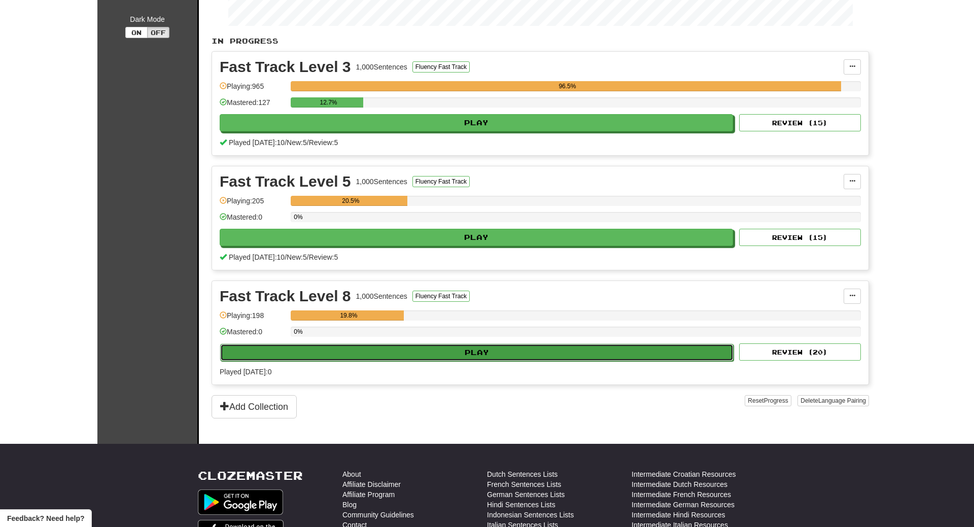
select select "**"
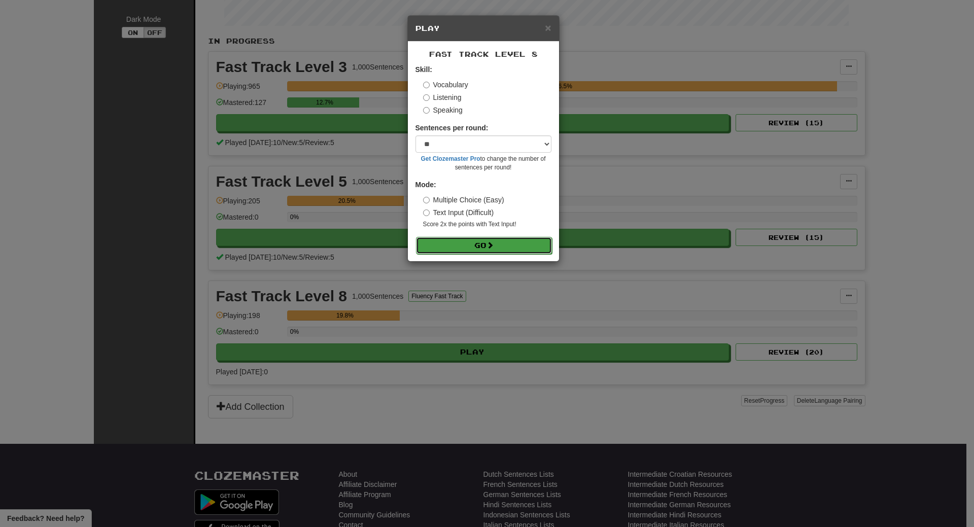
click at [494, 245] on span at bounding box center [490, 245] width 7 height 7
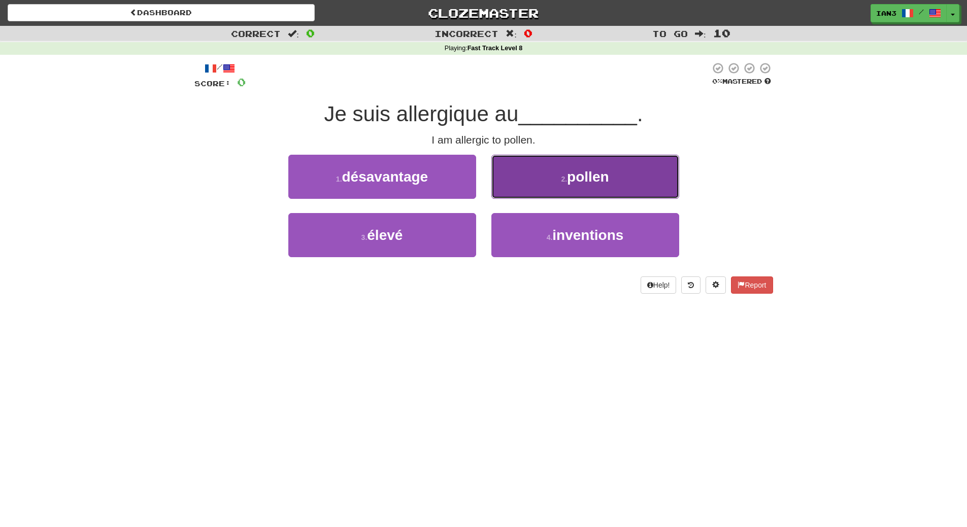
click at [607, 168] on button "2 . pollen" at bounding box center [585, 177] width 188 height 44
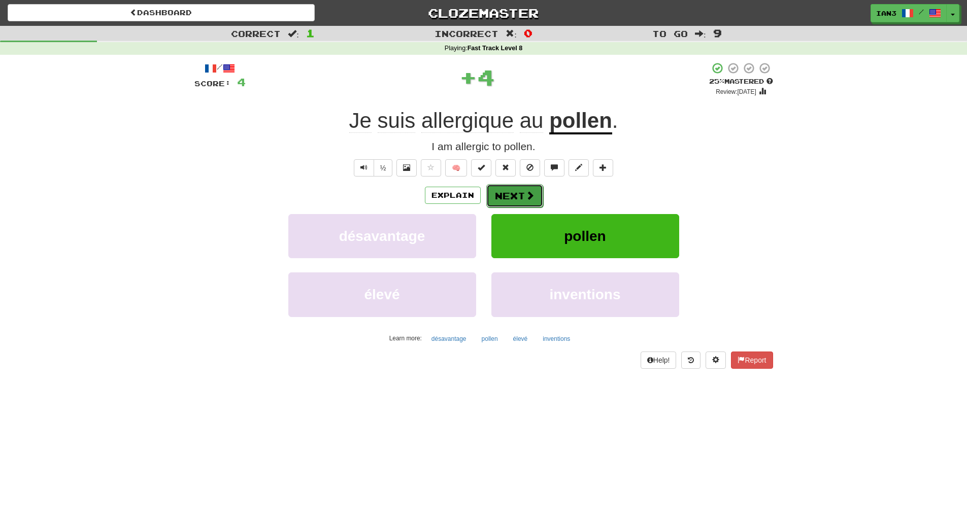
click at [511, 196] on button "Next" at bounding box center [514, 195] width 57 height 23
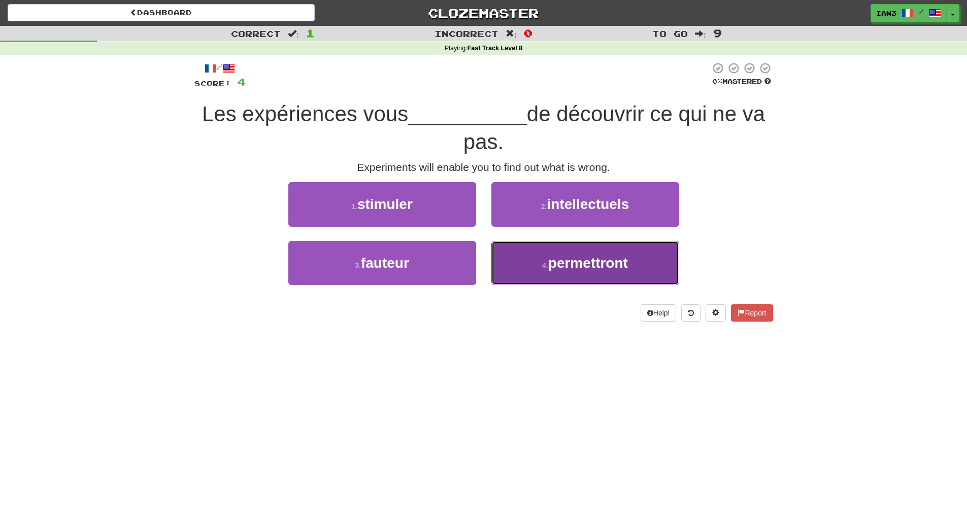
click at [598, 264] on span "permettront" at bounding box center [588, 263] width 80 height 16
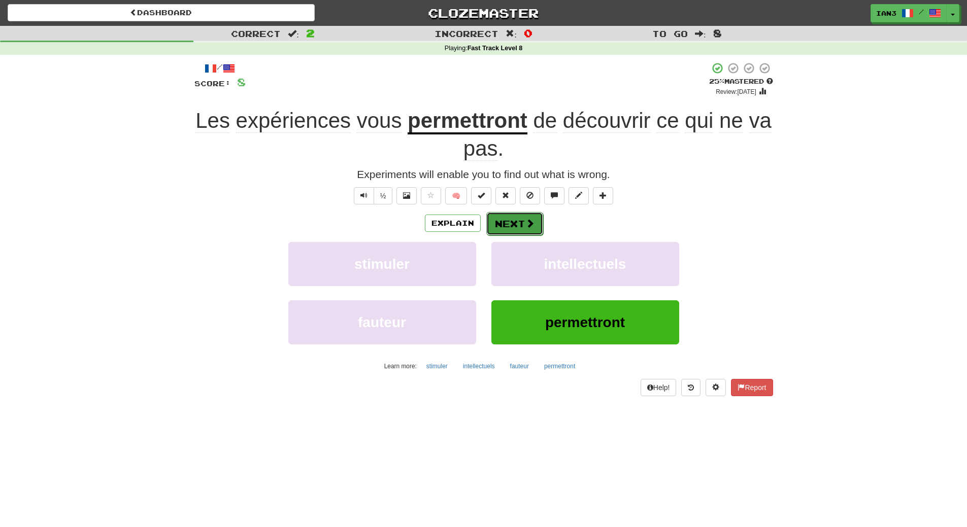
click at [512, 225] on button "Next" at bounding box center [514, 223] width 57 height 23
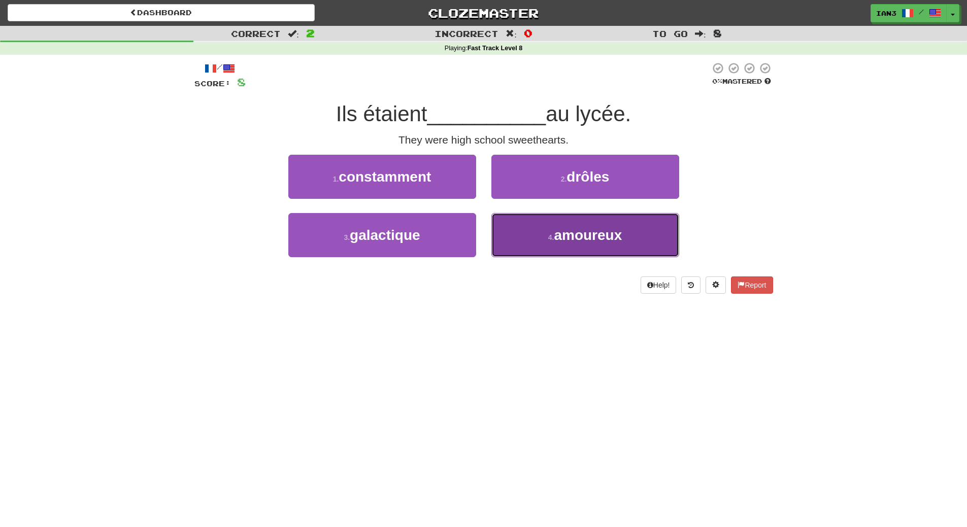
click at [594, 234] on span "amoureux" at bounding box center [588, 235] width 68 height 16
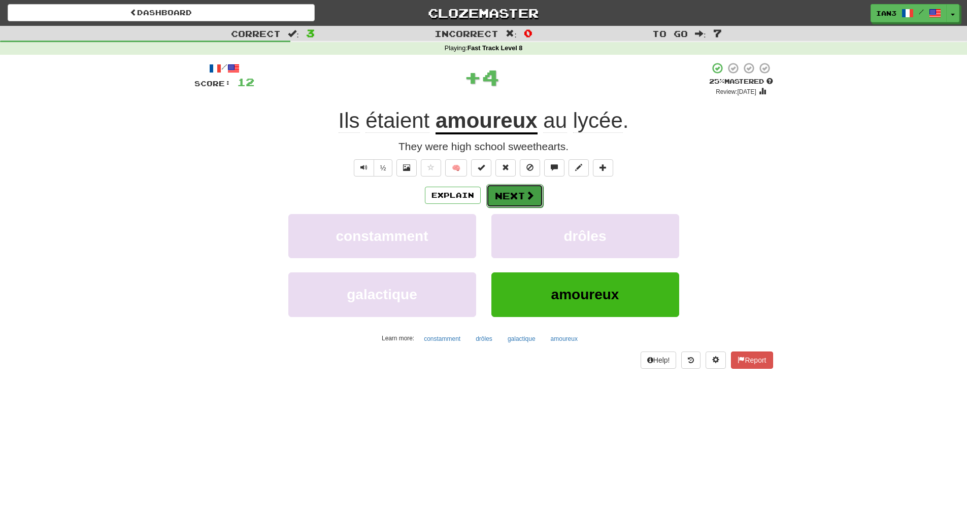
click at [515, 193] on button "Next" at bounding box center [514, 195] width 57 height 23
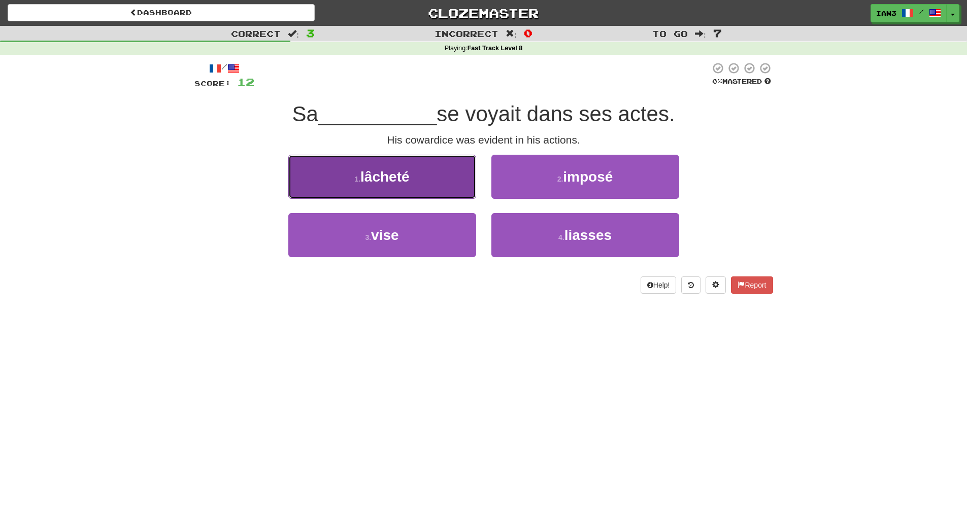
click at [388, 180] on span "lâcheté" at bounding box center [384, 177] width 49 height 16
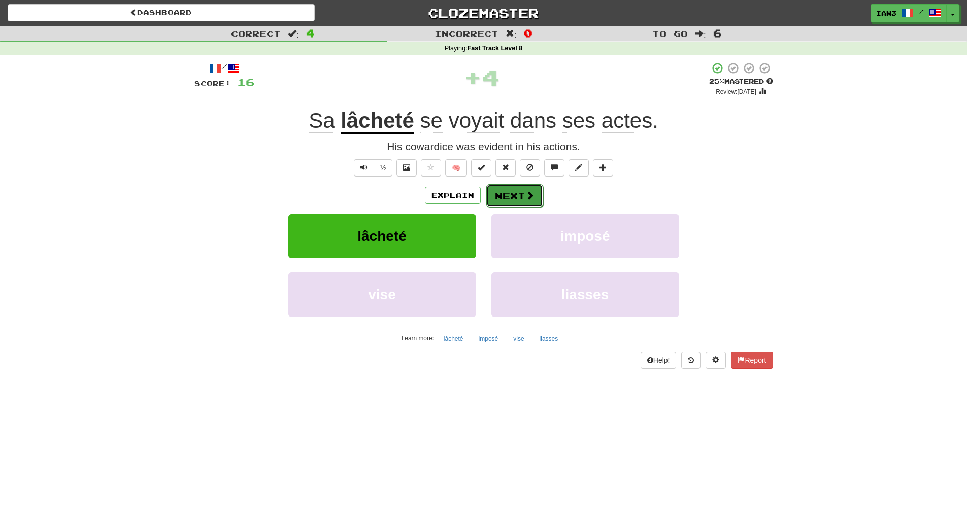
click at [523, 193] on button "Next" at bounding box center [514, 195] width 57 height 23
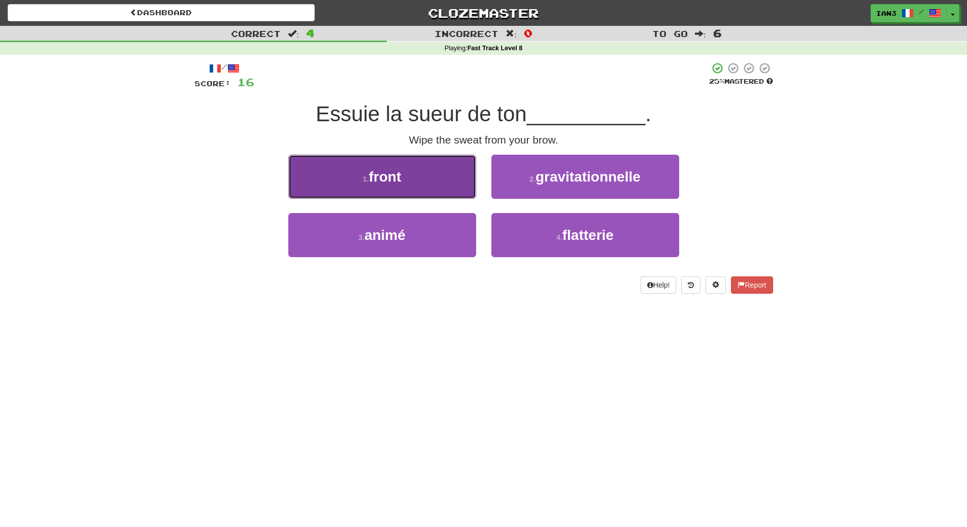
click at [433, 176] on button "1 . front" at bounding box center [382, 177] width 188 height 44
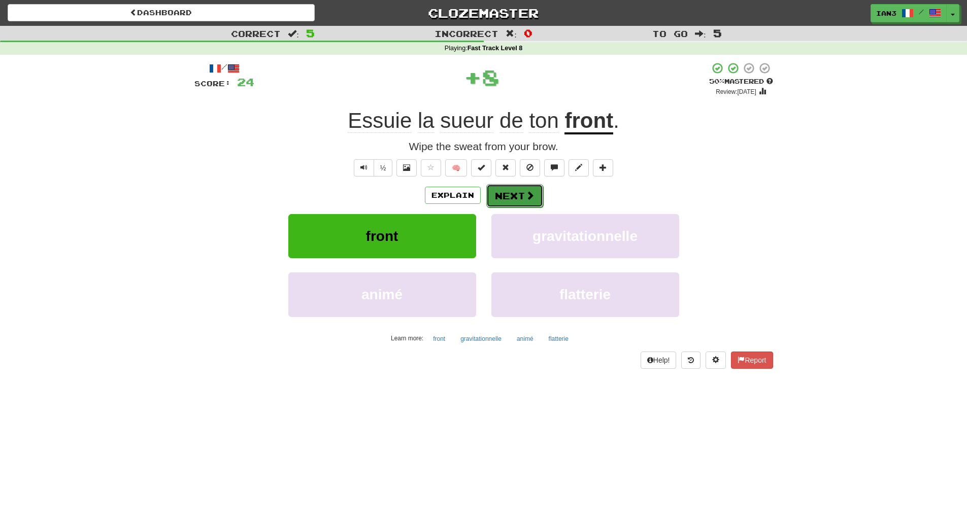
click at [520, 194] on button "Next" at bounding box center [514, 195] width 57 height 23
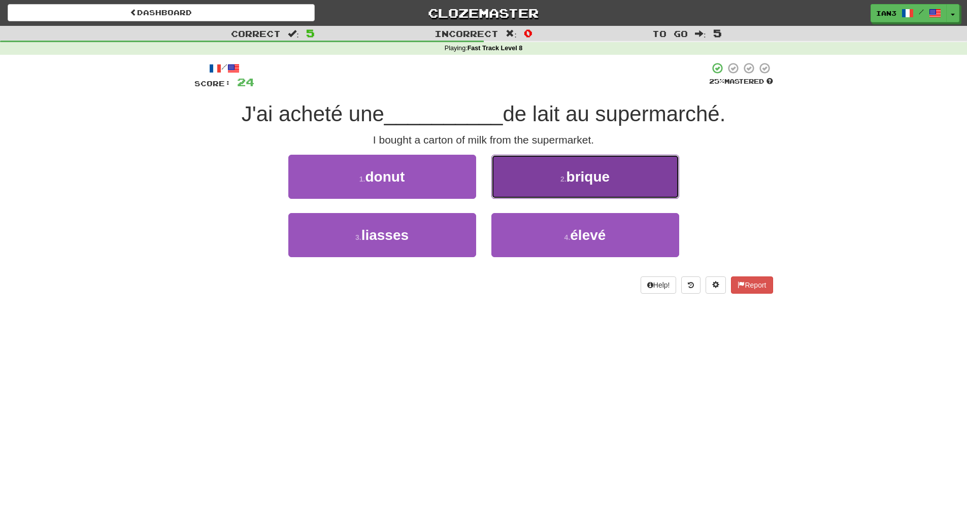
click at [615, 181] on button "2 . brique" at bounding box center [585, 177] width 188 height 44
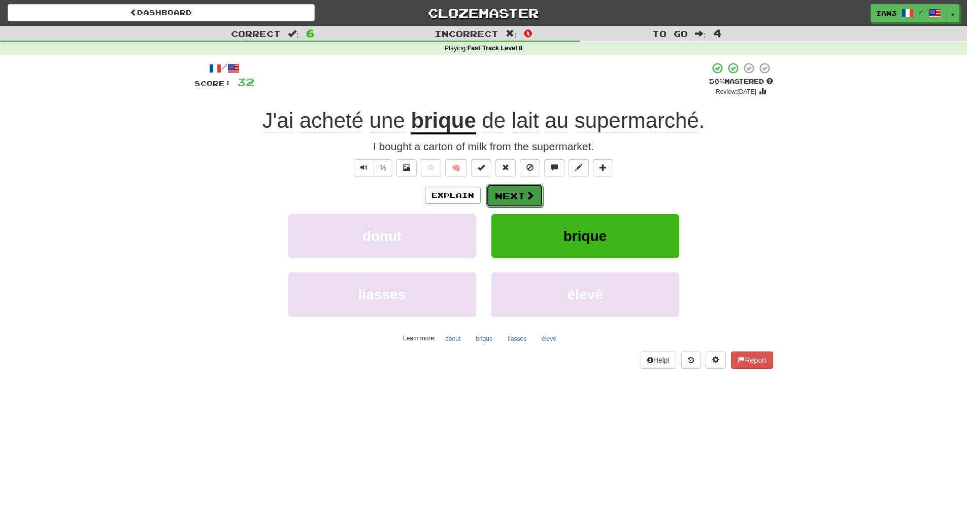
click at [504, 195] on button "Next" at bounding box center [514, 195] width 57 height 23
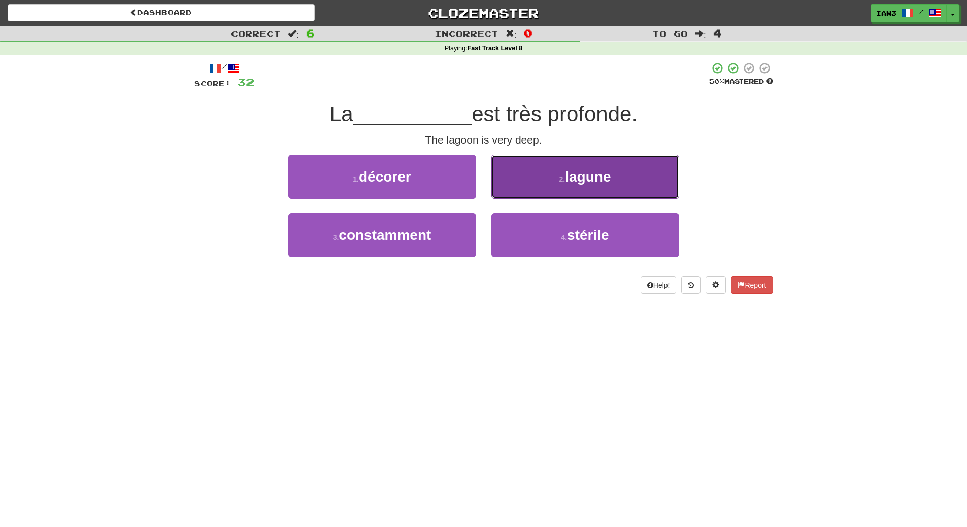
click at [610, 182] on span "lagune" at bounding box center [588, 177] width 46 height 16
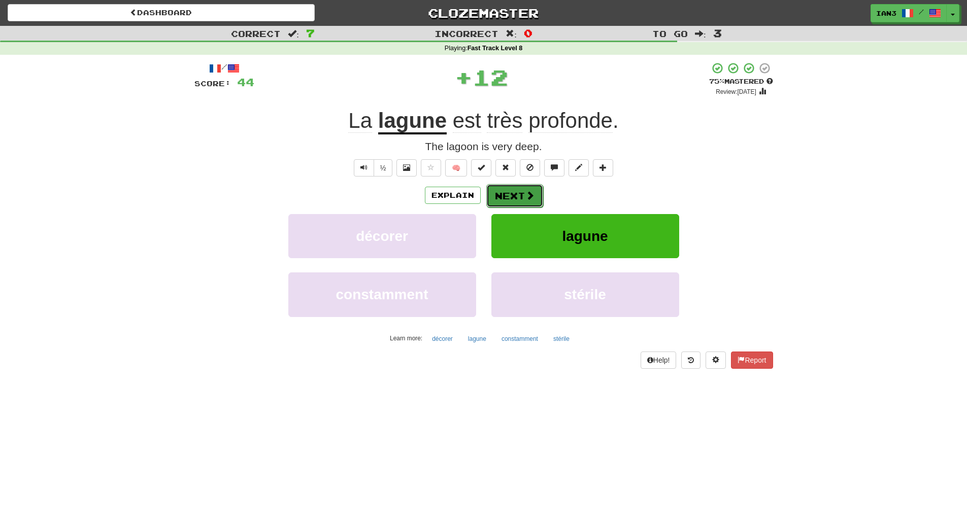
click at [510, 194] on button "Next" at bounding box center [514, 195] width 57 height 23
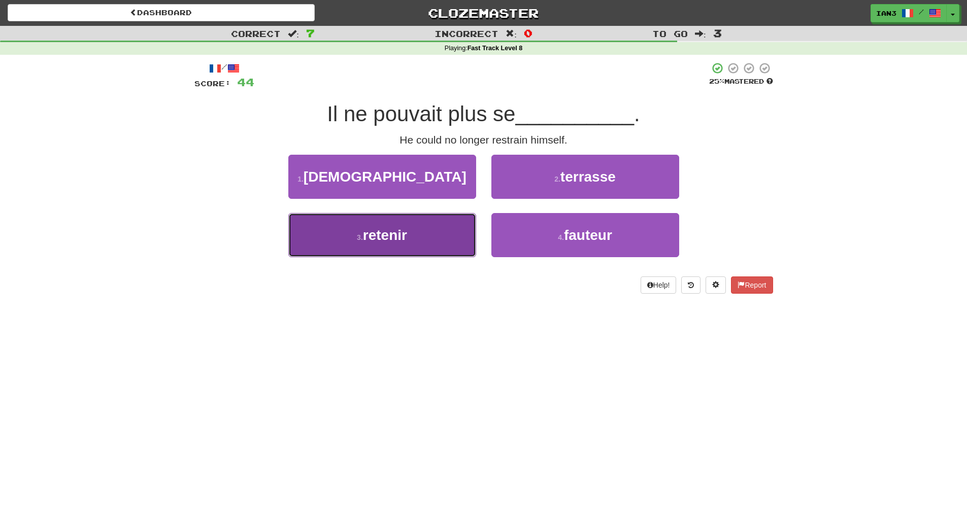
click at [389, 230] on span "retenir" at bounding box center [385, 235] width 44 height 16
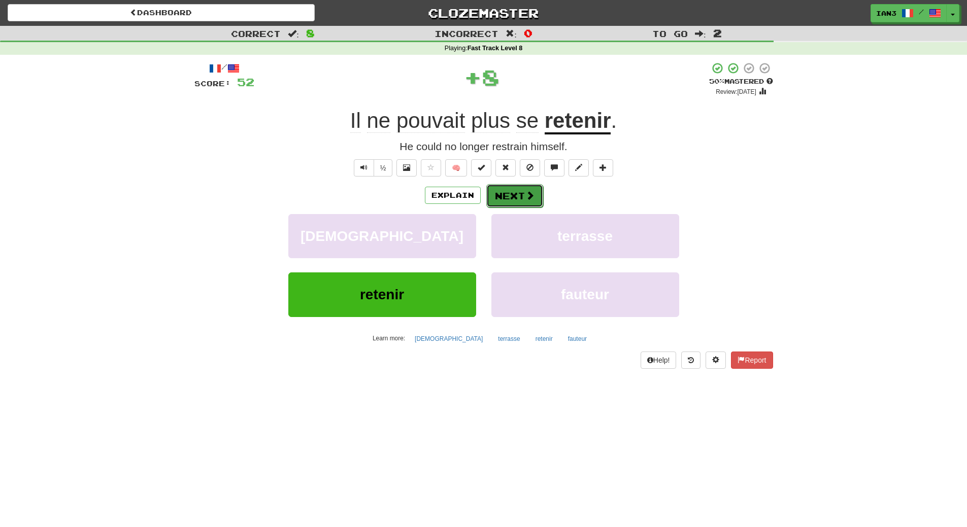
click at [511, 198] on button "Next" at bounding box center [514, 195] width 57 height 23
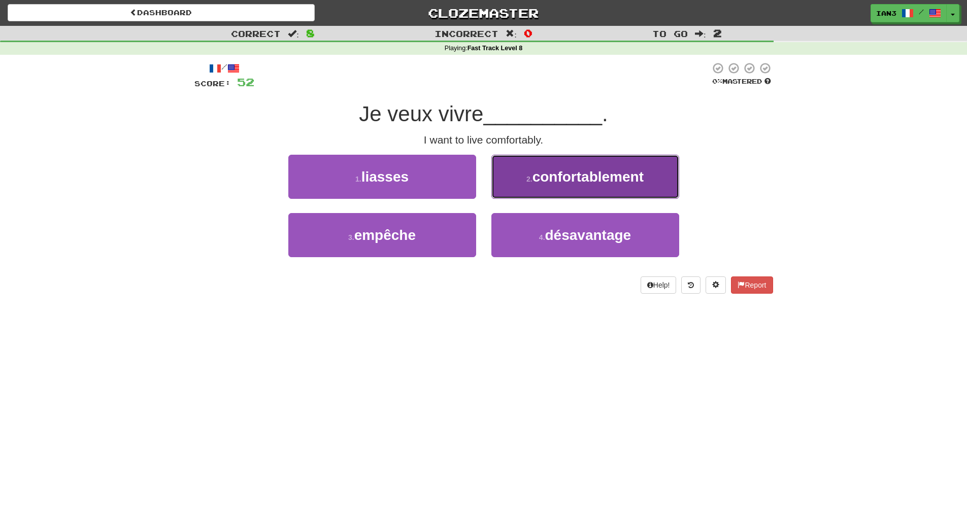
click at [582, 183] on span "confortablement" at bounding box center [587, 177] width 111 height 16
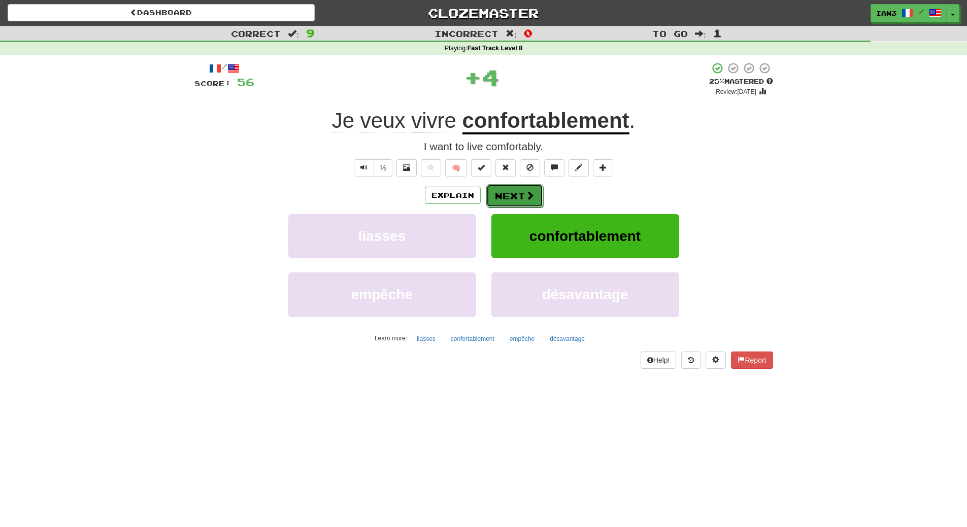
click at [510, 197] on button "Next" at bounding box center [514, 195] width 57 height 23
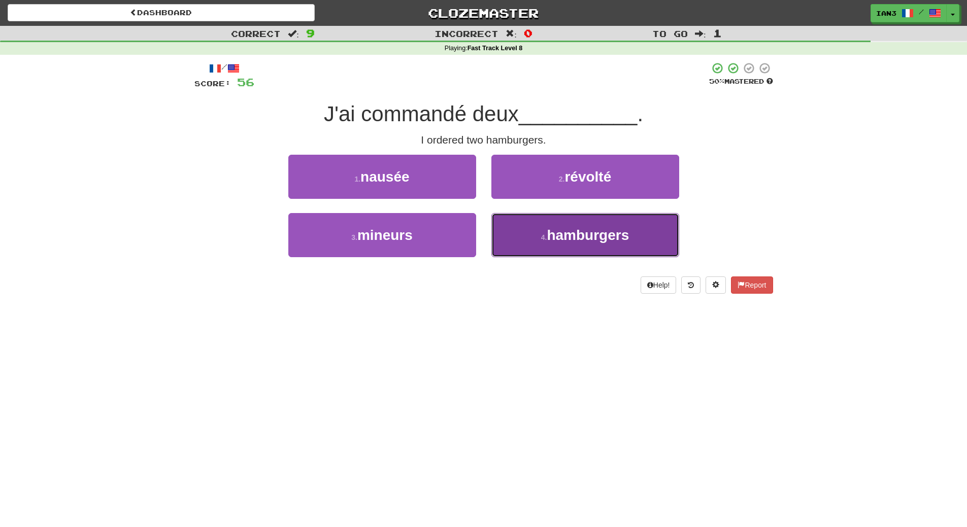
click at [581, 229] on span "hamburgers" at bounding box center [588, 235] width 82 height 16
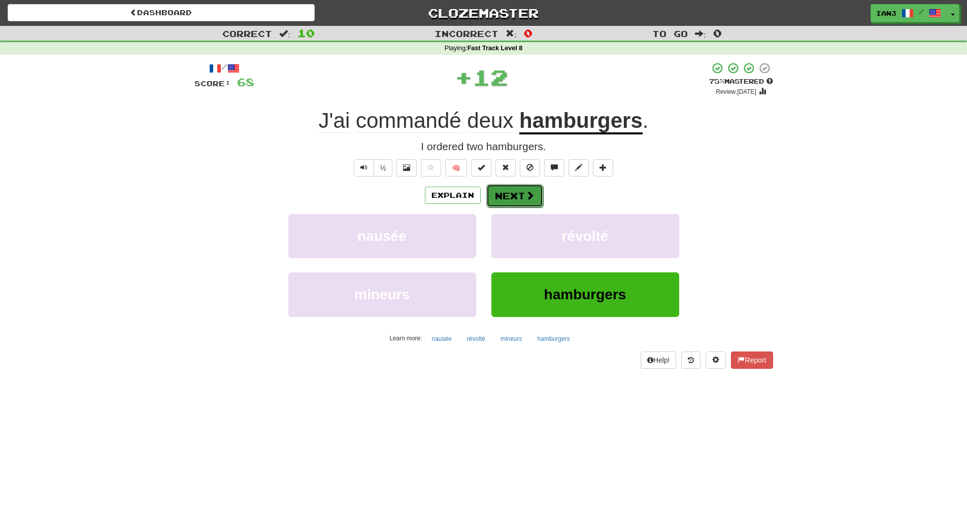
click at [519, 190] on button "Next" at bounding box center [514, 195] width 57 height 23
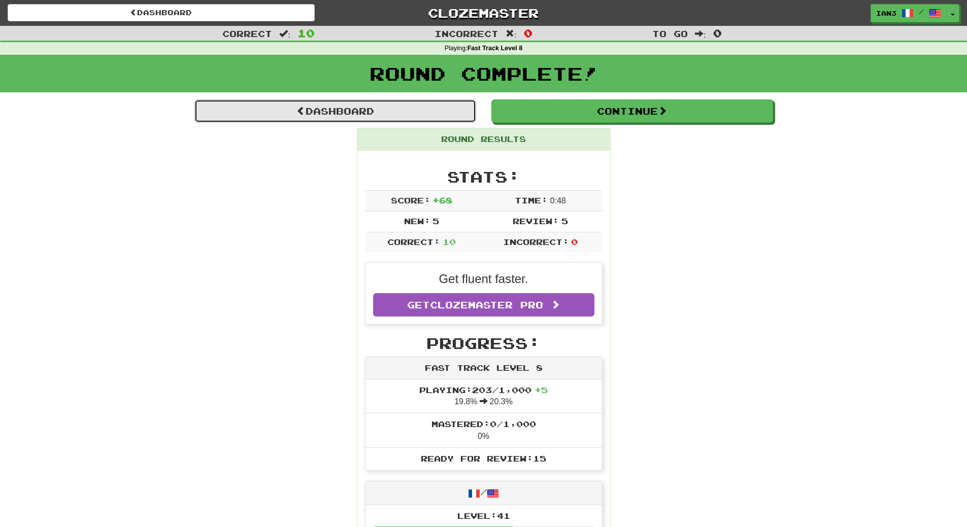
click at [346, 112] on link "Dashboard" at bounding box center [335, 110] width 282 height 23
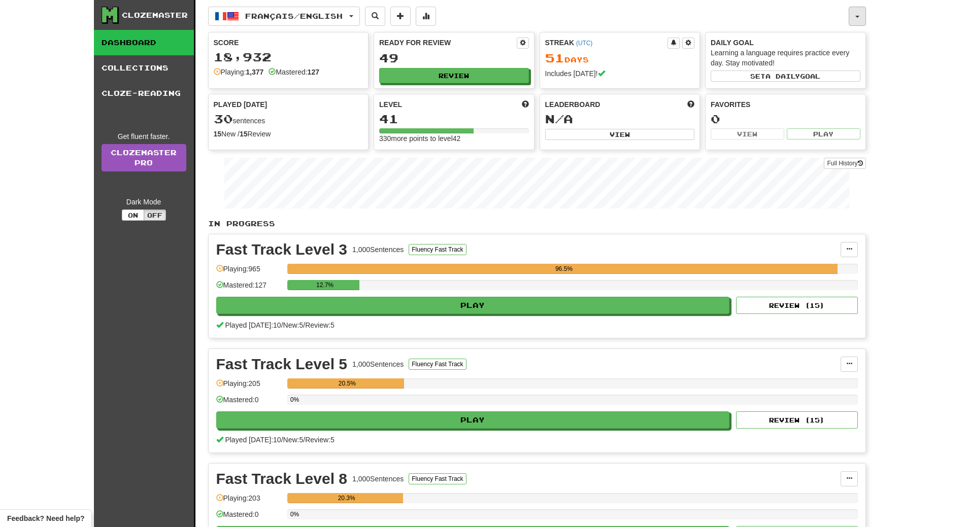
click at [853, 13] on button "button" at bounding box center [857, 16] width 17 height 19
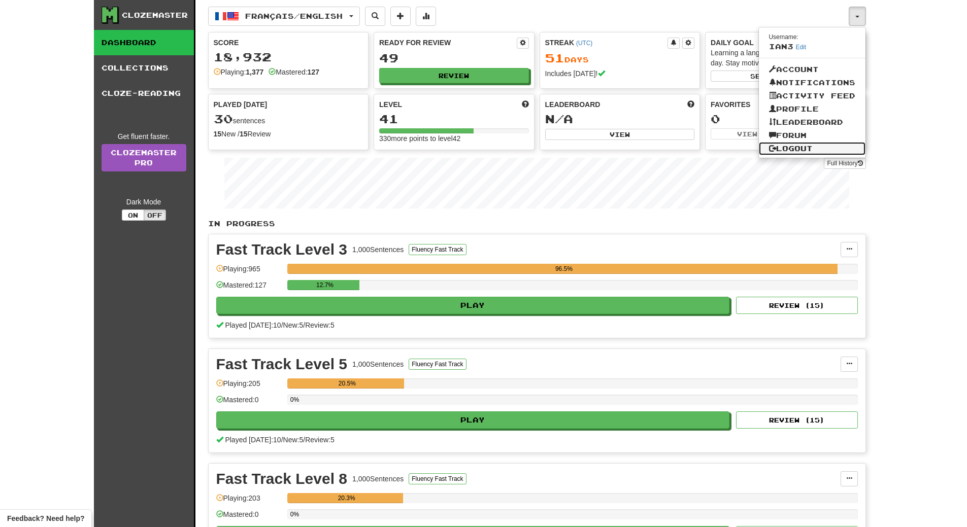
click at [805, 149] on link "Logout" at bounding box center [812, 148] width 107 height 13
